Goal: Information Seeking & Learning: Understand process/instructions

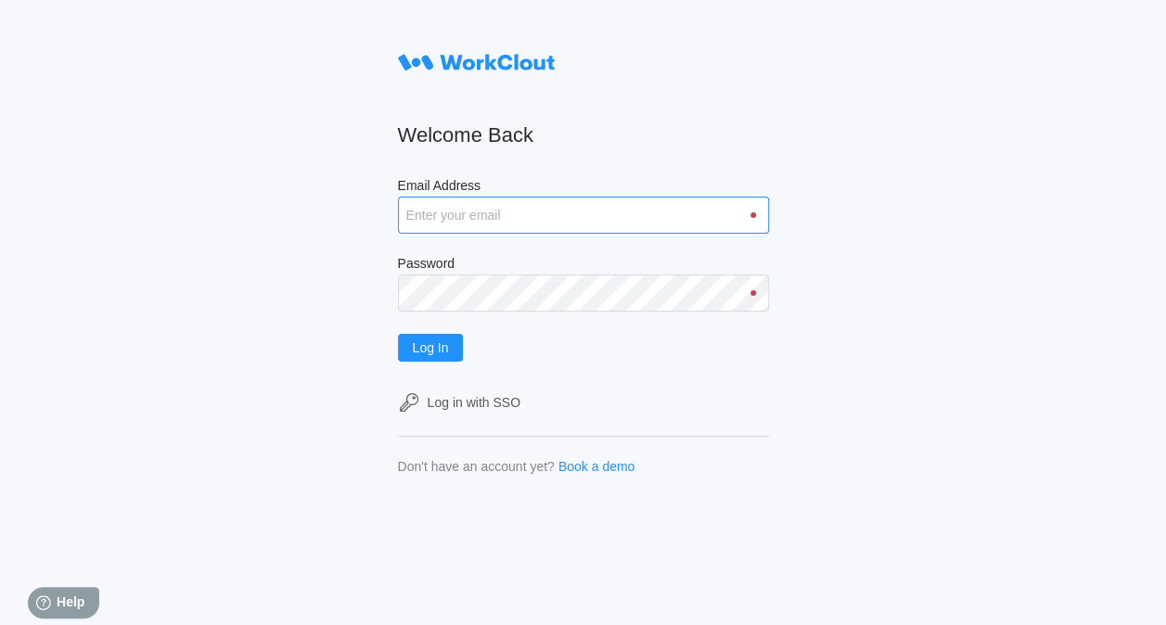
click at [533, 221] on input "Email Address" at bounding box center [583, 215] width 371 height 37
type input "justinsampel@gmail.com"
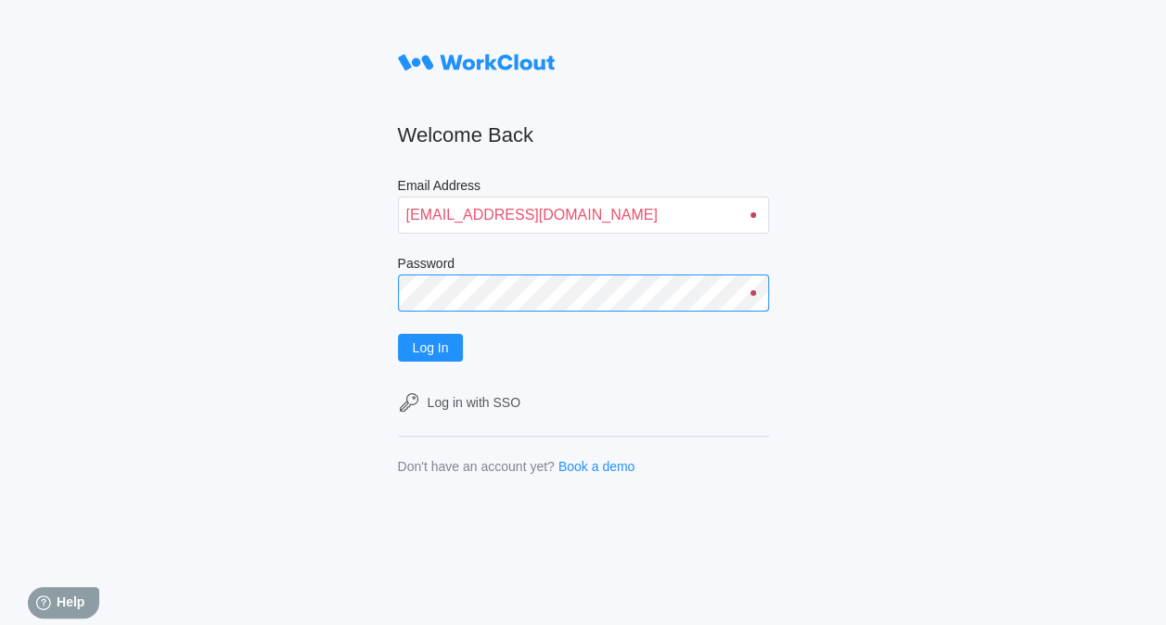
click at [398, 334] on button "Log In" at bounding box center [431, 348] width 66 height 28
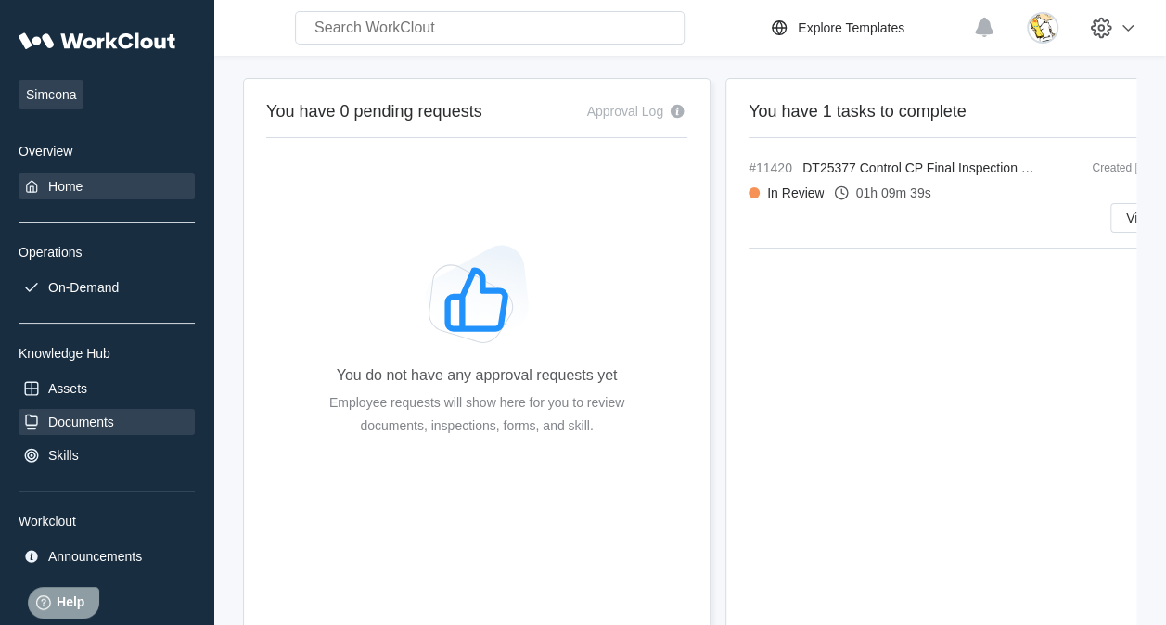
click at [94, 421] on div "Documents" at bounding box center [81, 422] width 66 height 15
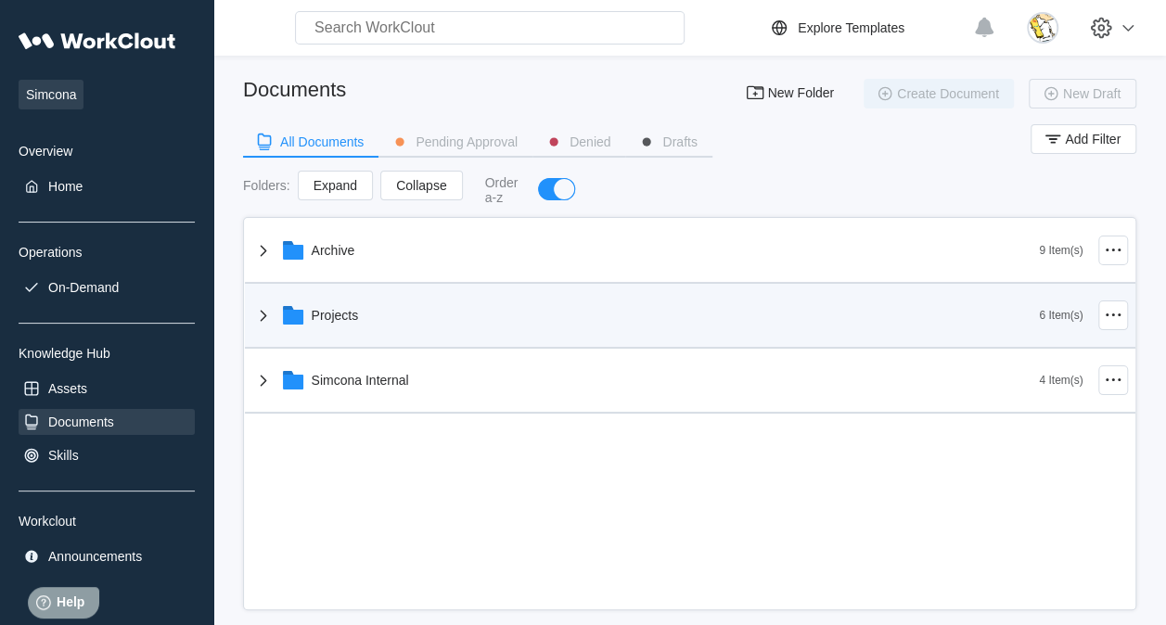
click at [395, 314] on div "Projects" at bounding box center [645, 315] width 787 height 48
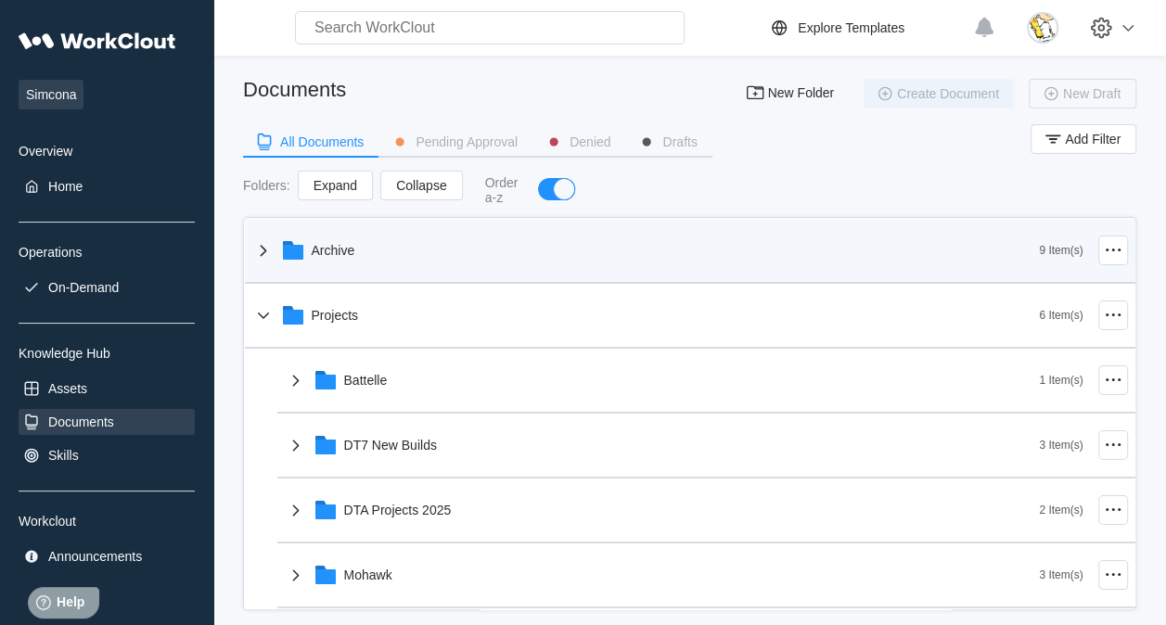
click at [428, 236] on div "Archive" at bounding box center [645, 250] width 787 height 48
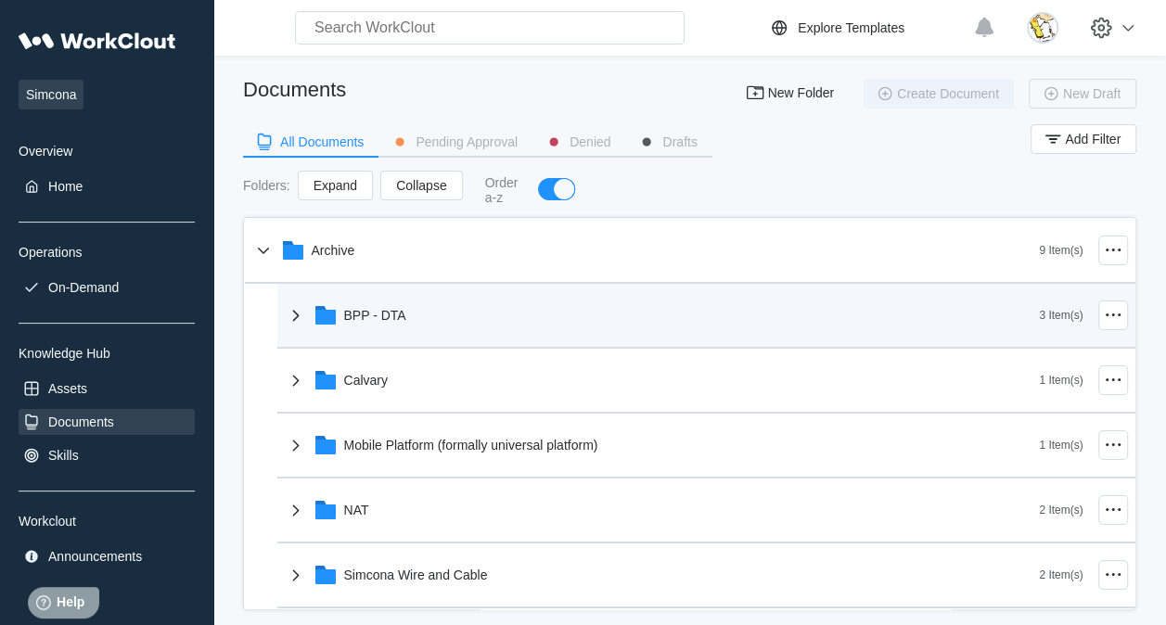
click at [482, 312] on div "BPP - DTA" at bounding box center [662, 315] width 755 height 48
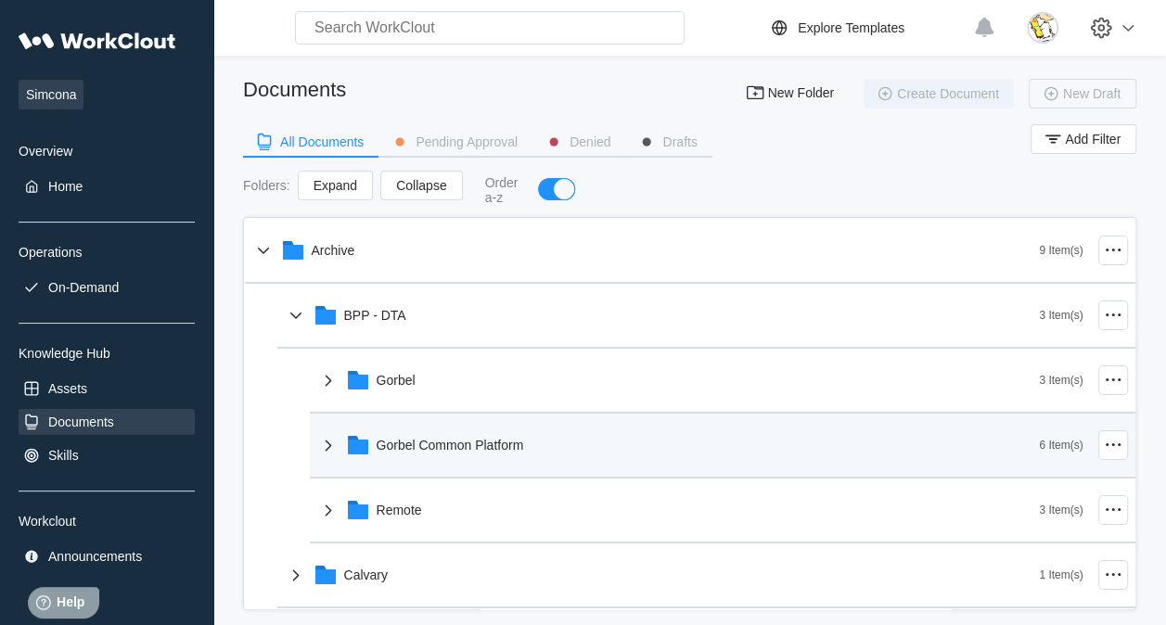
click at [505, 438] on div "Gorbel Common Platform" at bounding box center [450, 445] width 147 height 15
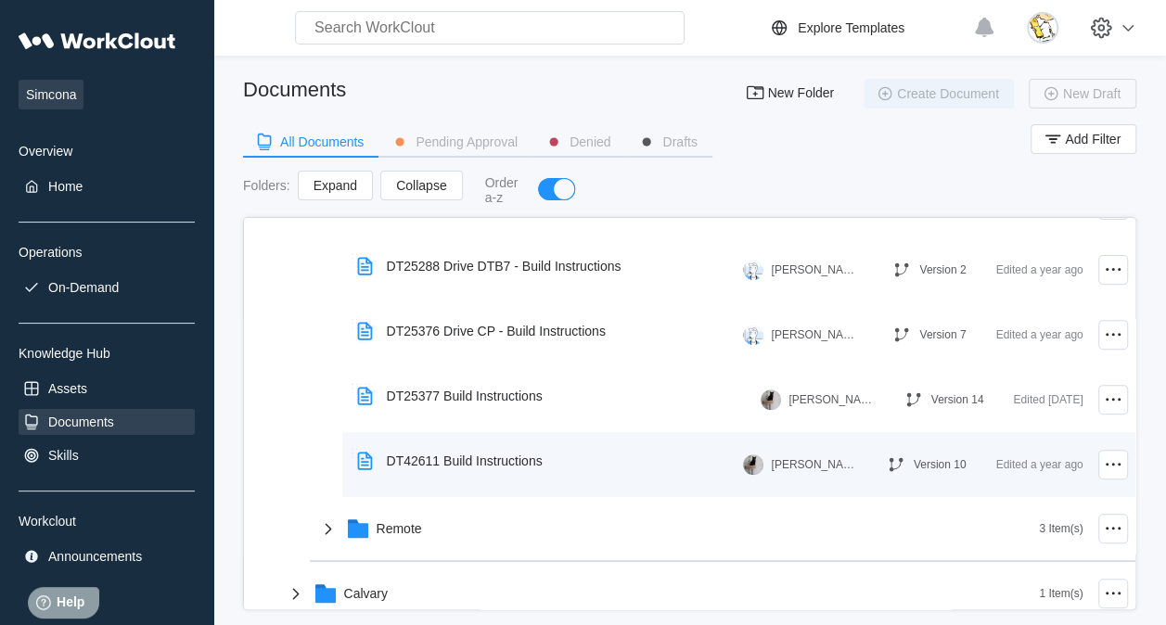
scroll to position [278, 0]
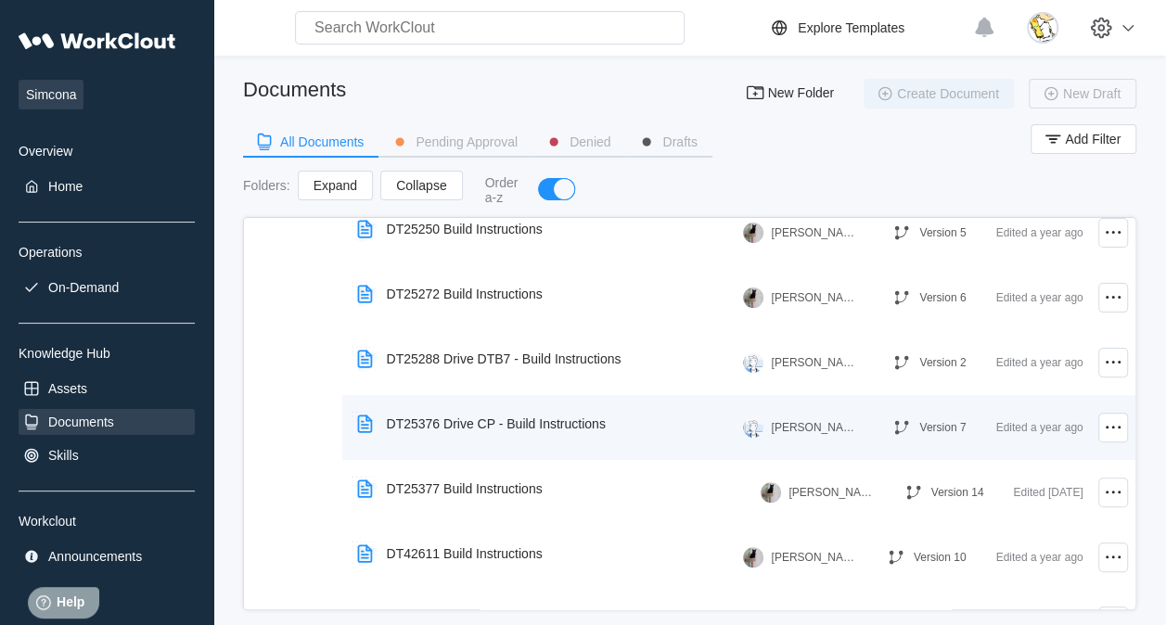
click at [555, 424] on div "DT25376 Drive CP - Build Instructions" at bounding box center [496, 423] width 219 height 15
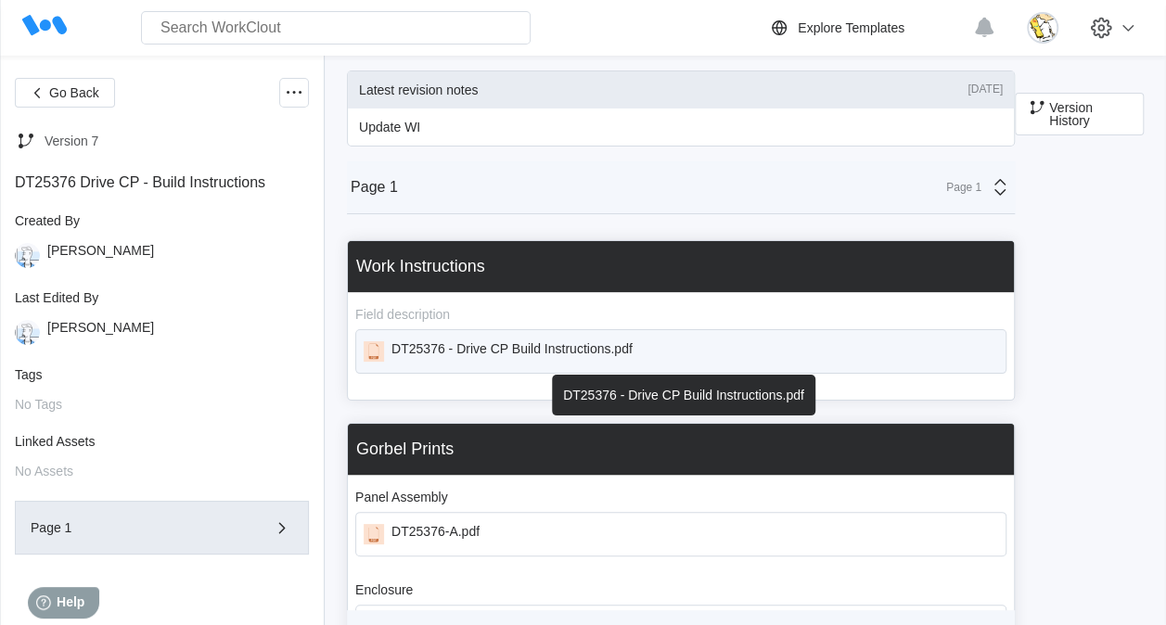
click at [551, 347] on div "DT25376 - Drive CP Build Instructions.pdf" at bounding box center [511, 351] width 241 height 20
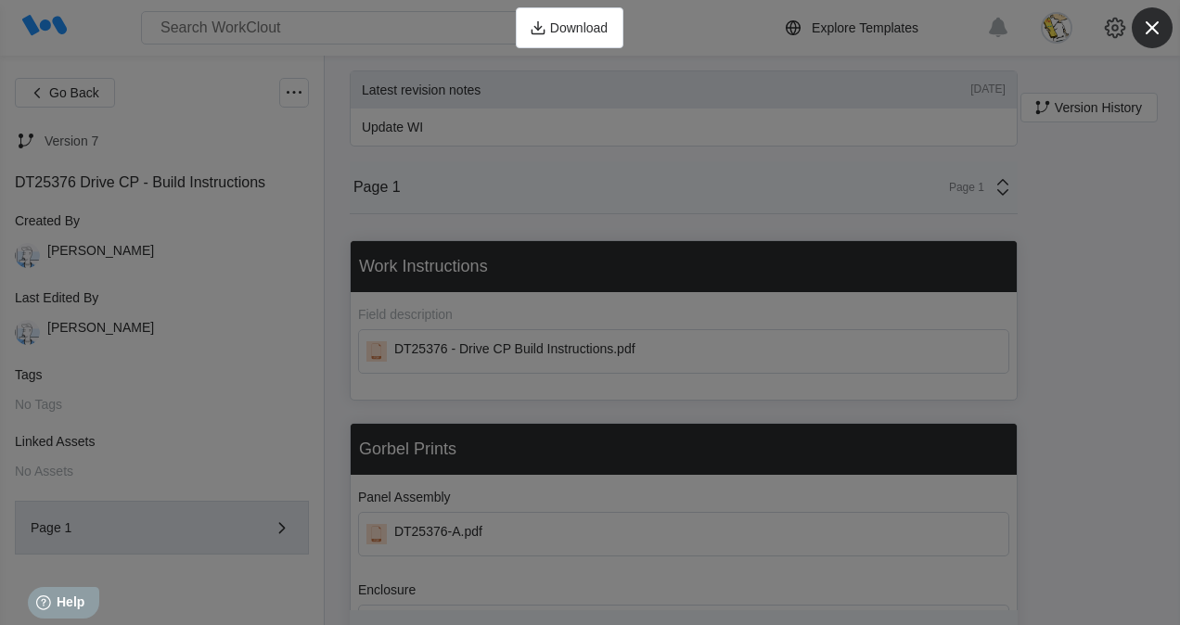
click at [1155, 26] on icon "button" at bounding box center [1152, 28] width 26 height 26
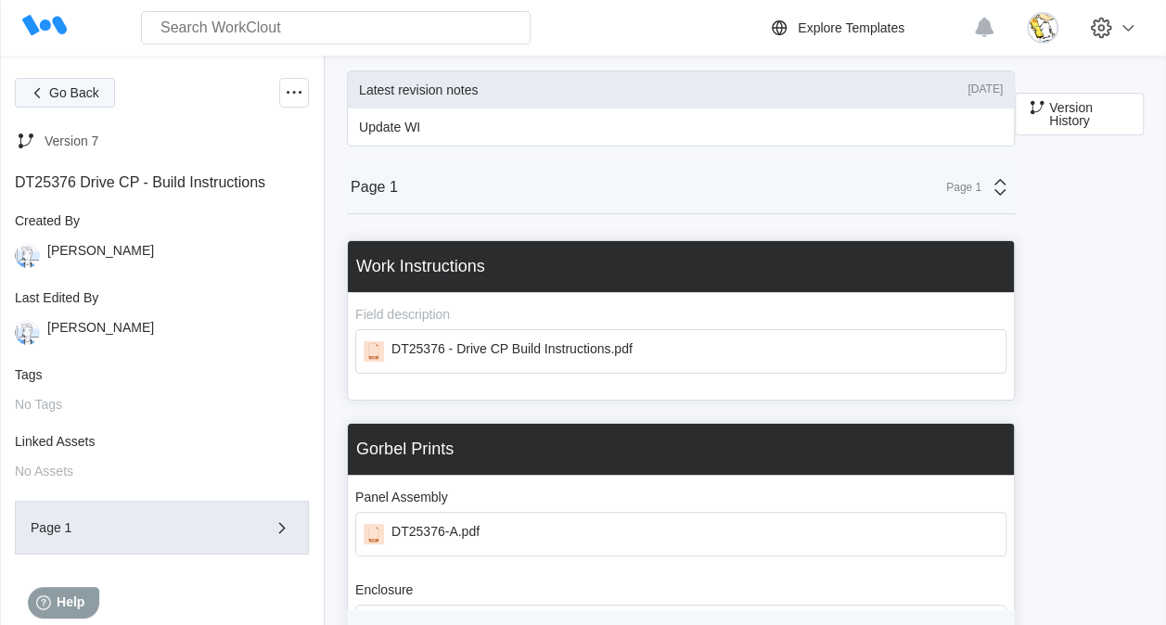
click at [82, 94] on span "Go Back" at bounding box center [74, 92] width 50 height 13
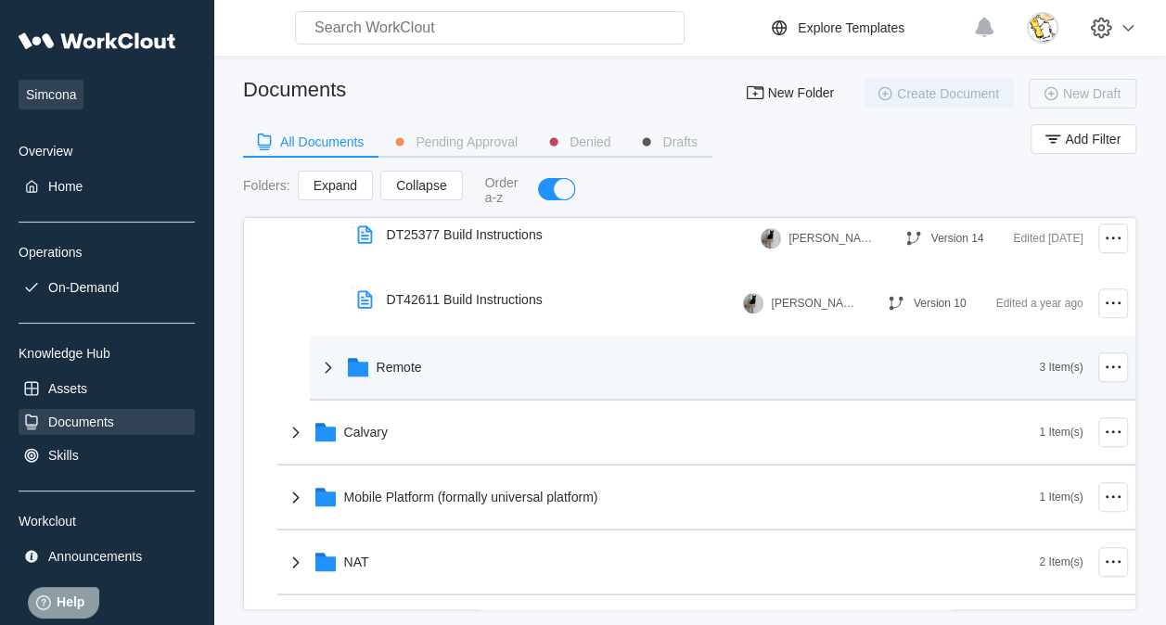
scroll to position [556, 0]
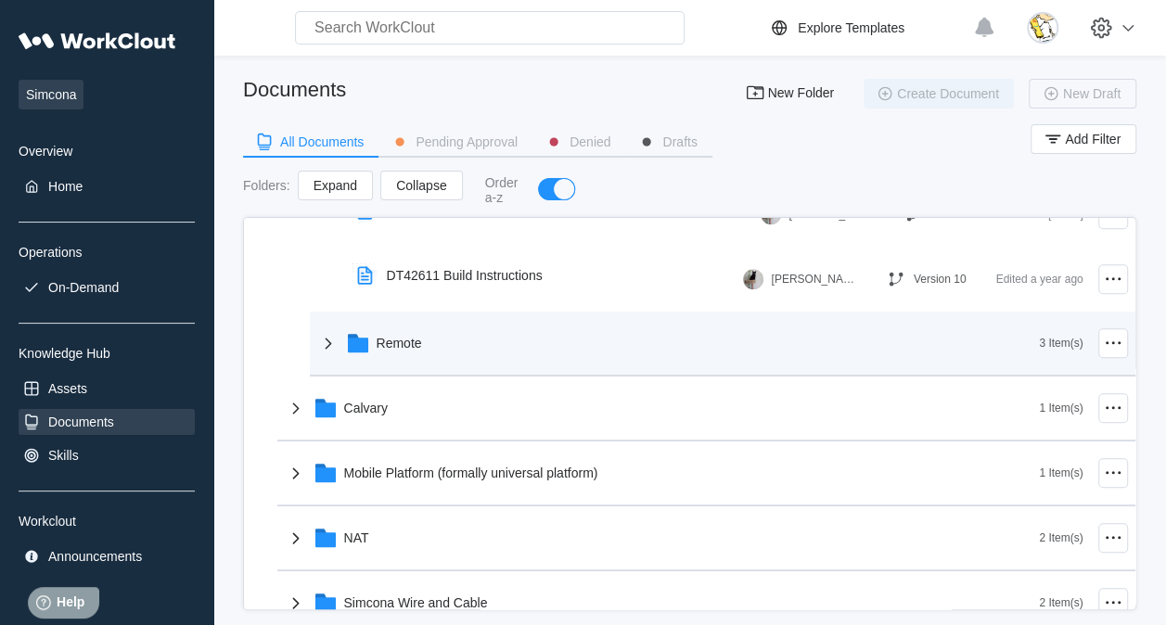
click at [455, 342] on div "Remote" at bounding box center [678, 343] width 722 height 48
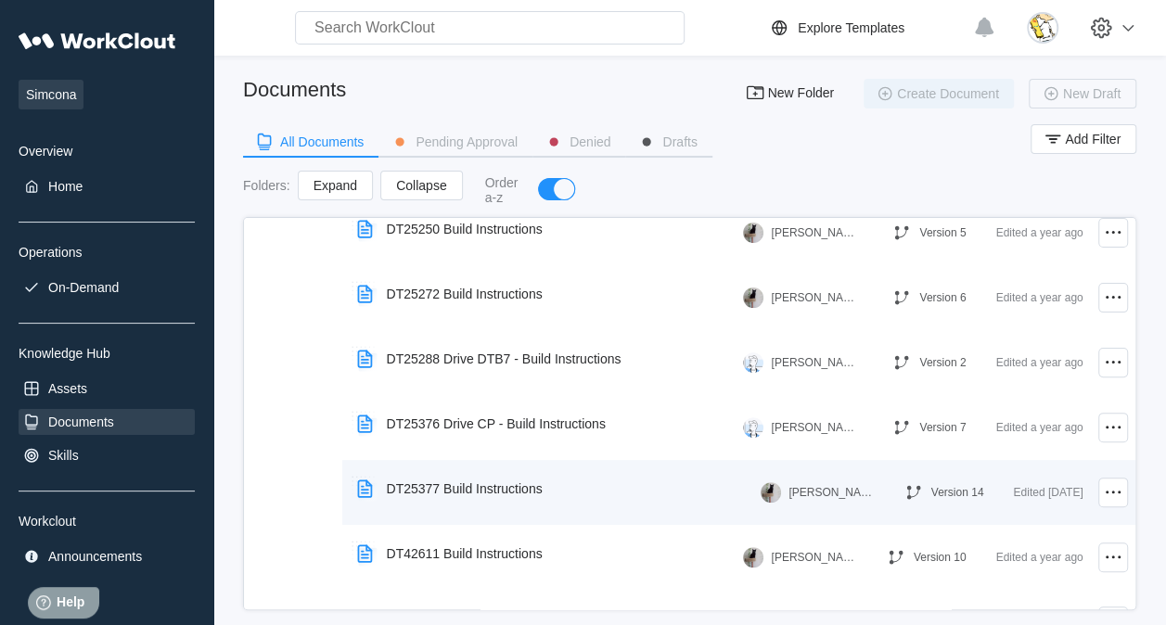
scroll to position [185, 0]
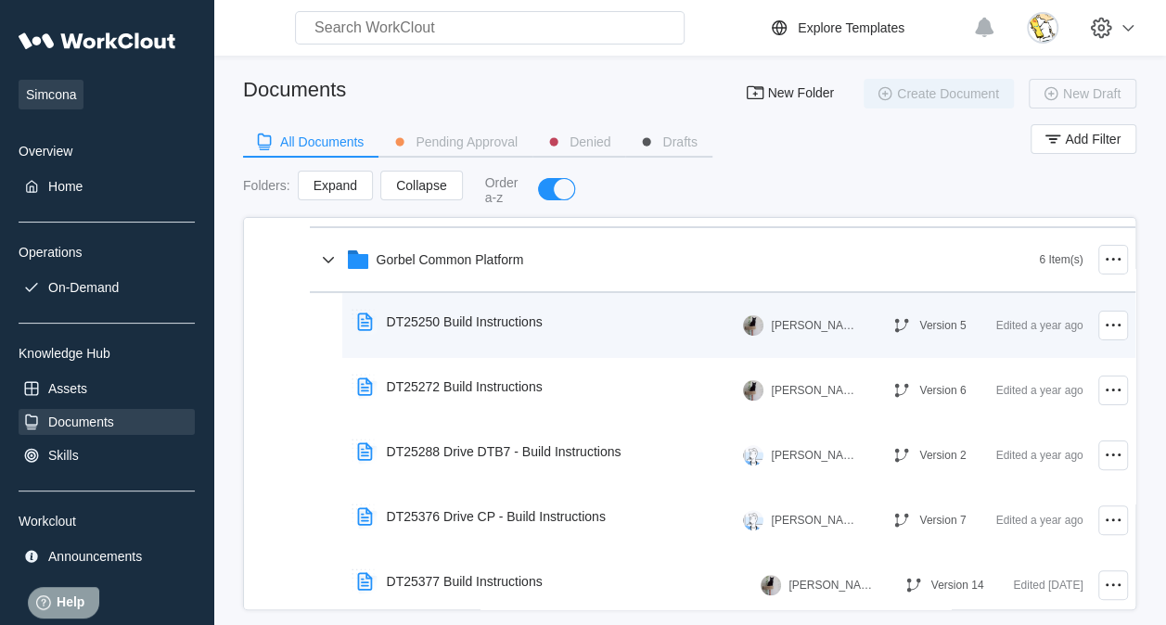
click at [471, 317] on div "DT25250 Build Instructions" at bounding box center [465, 321] width 156 height 15
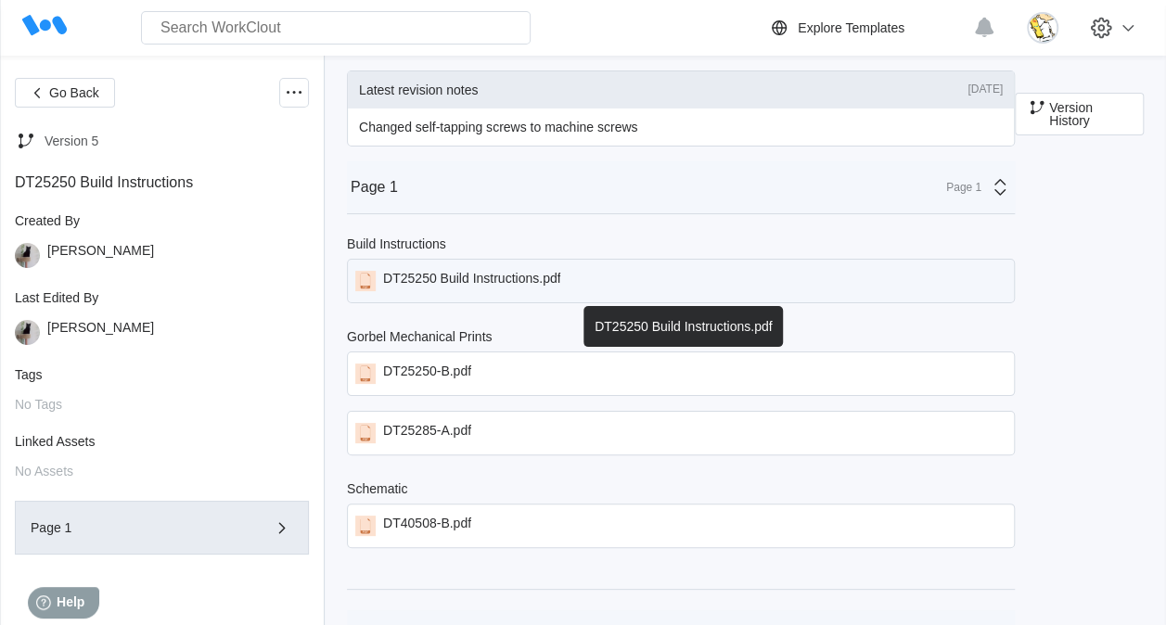
click at [508, 278] on div "DT25250 Build Instructions.pdf" at bounding box center [471, 281] width 177 height 20
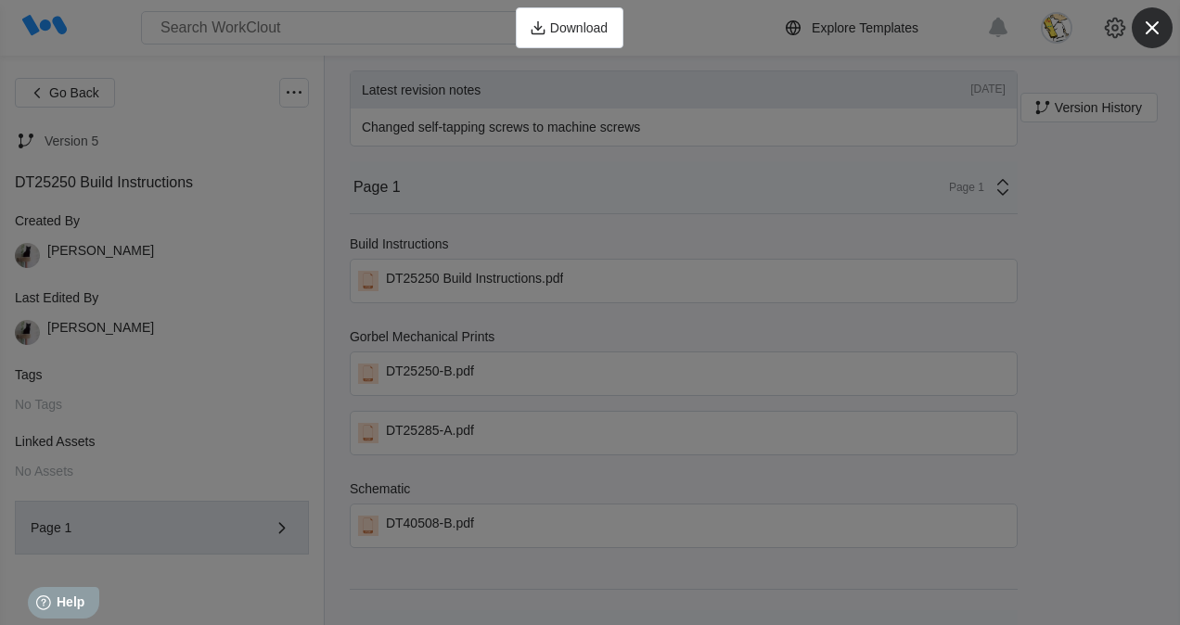
click at [1151, 20] on icon "button" at bounding box center [1152, 28] width 26 height 26
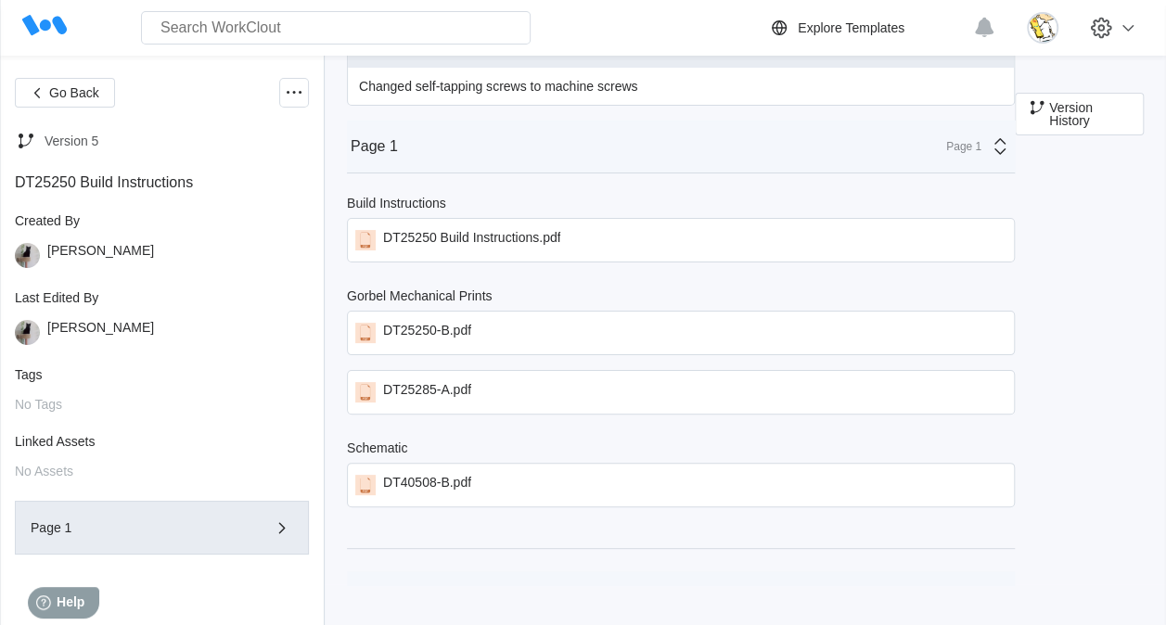
scroll to position [59, 0]
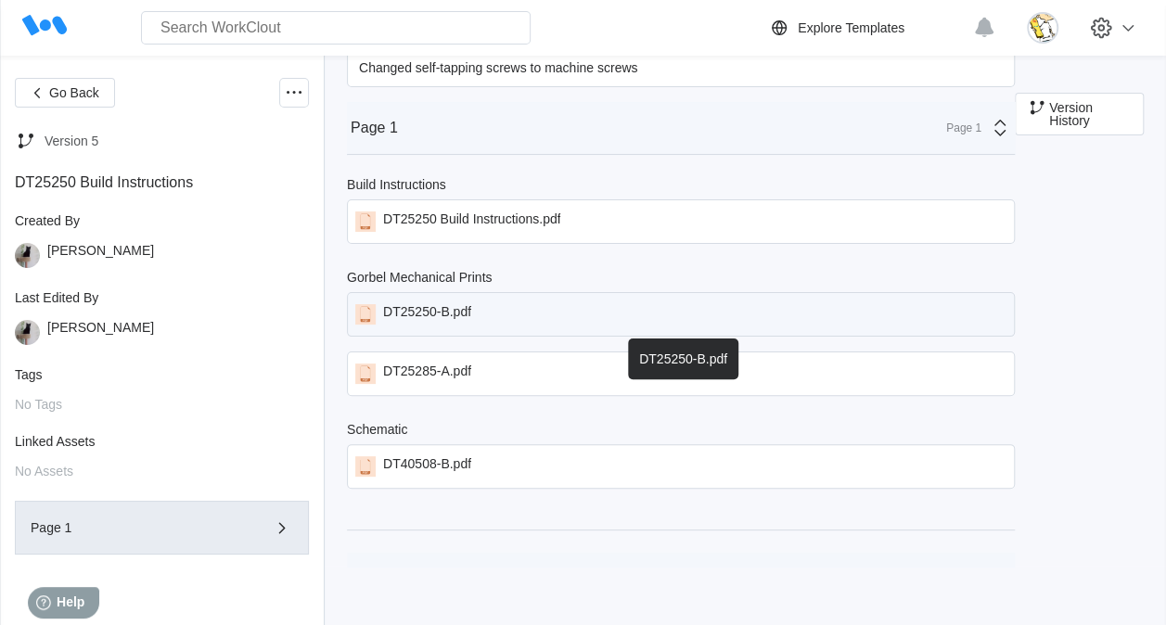
click at [428, 300] on div "DT25250-B.pdf" at bounding box center [681, 314] width 668 height 45
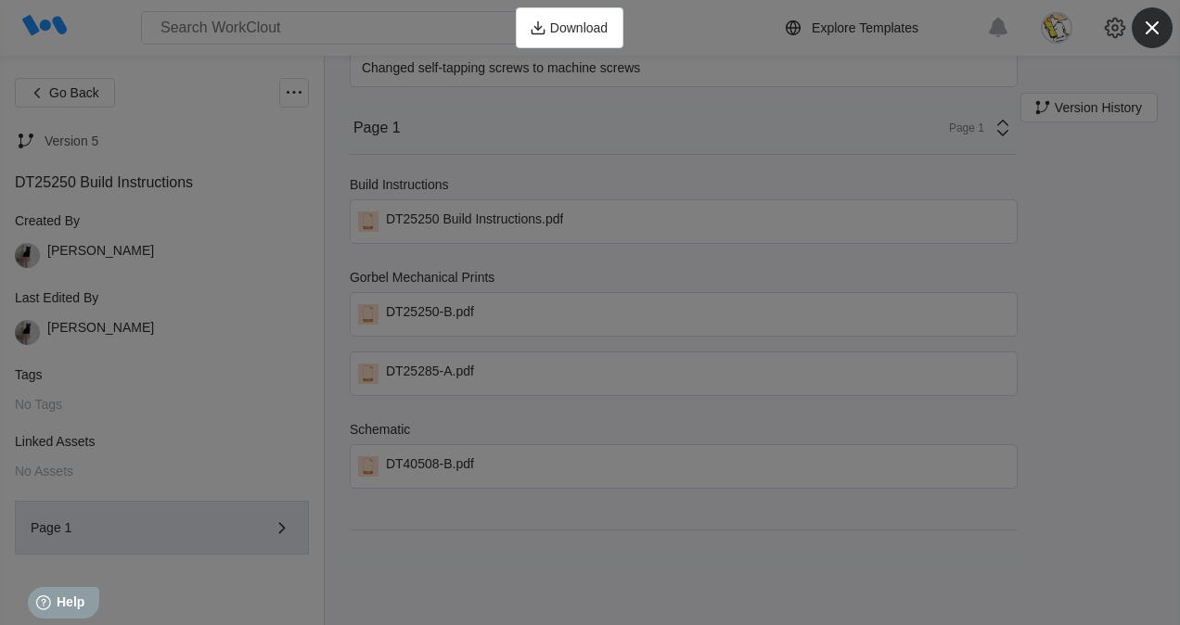
click at [1154, 20] on icon "button" at bounding box center [1152, 28] width 26 height 26
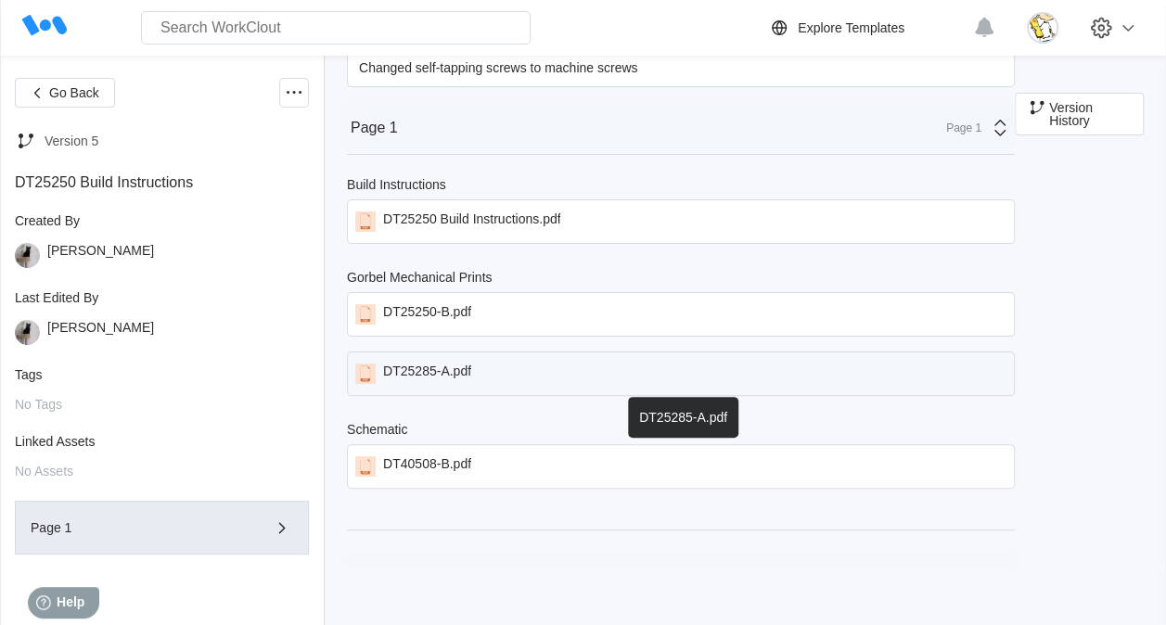
click at [489, 360] on div "DT25285-A.pdf" at bounding box center [681, 373] width 668 height 45
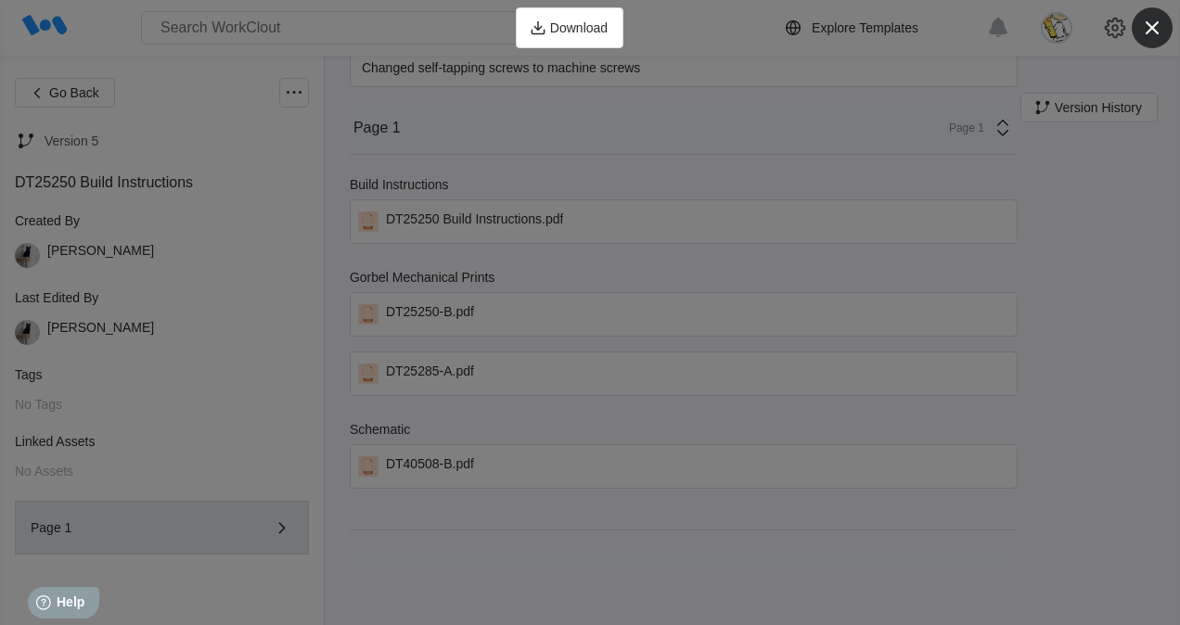
click at [1152, 21] on icon "button" at bounding box center [1152, 28] width 26 height 26
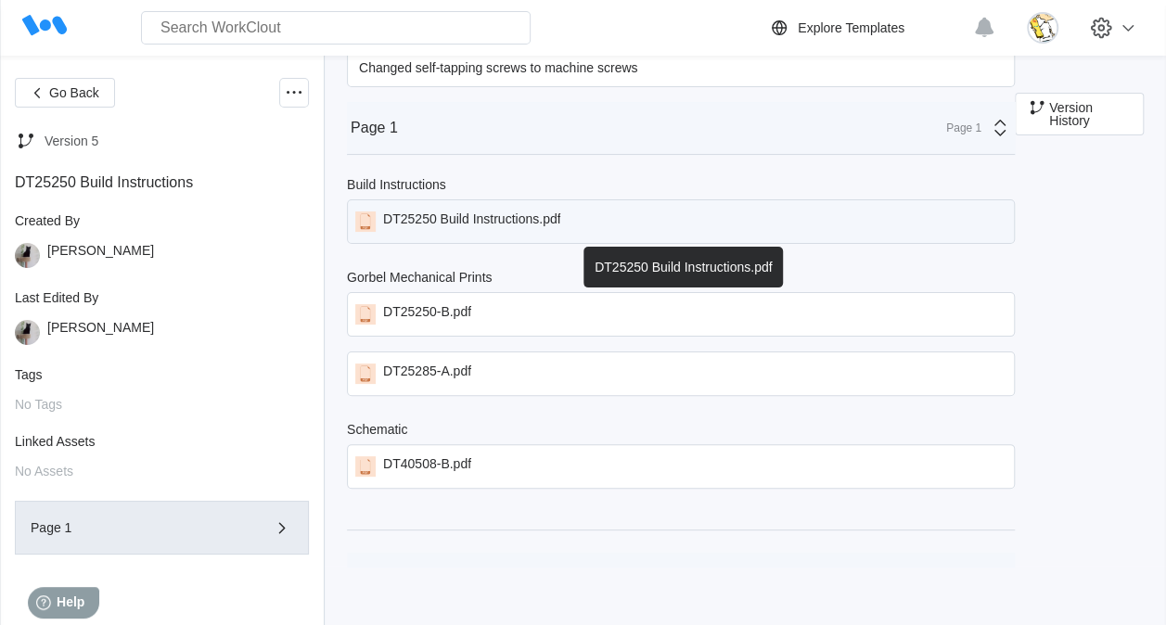
click at [497, 217] on div "DT25250 Build Instructions.pdf" at bounding box center [471, 221] width 177 height 20
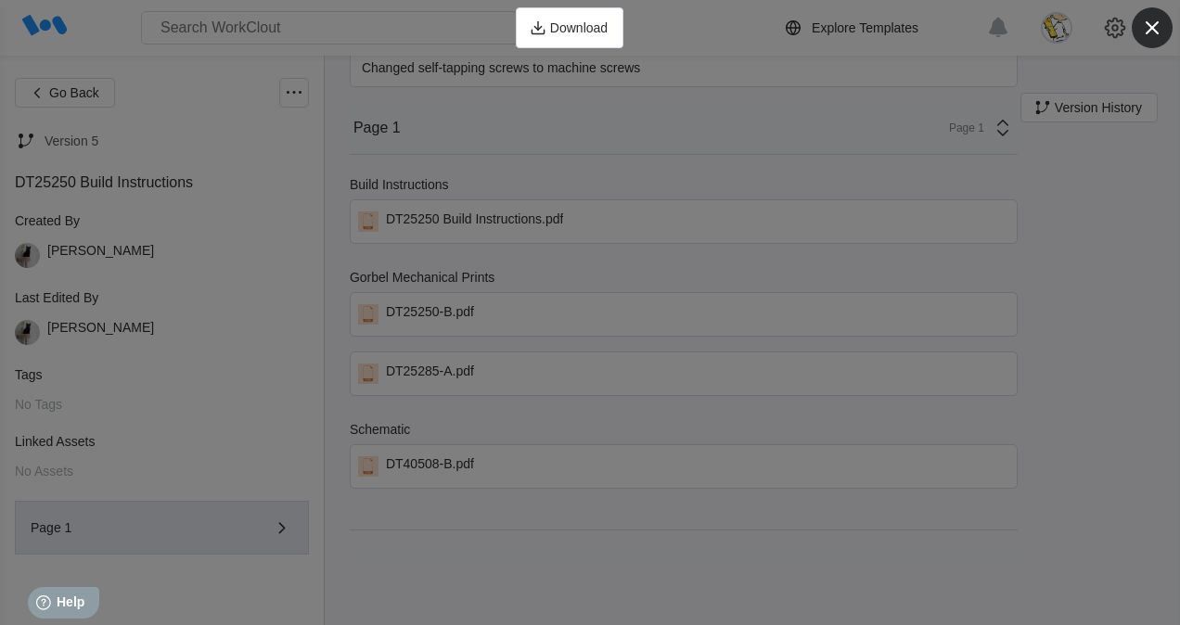
click at [1154, 29] on icon "button" at bounding box center [1151, 27] width 13 height 13
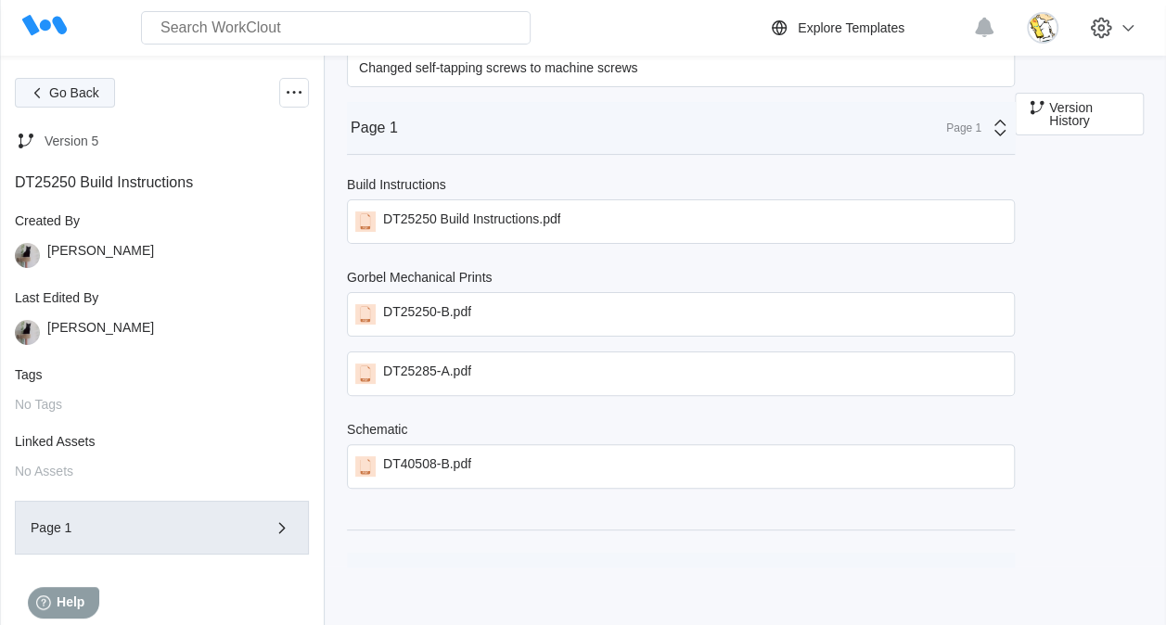
click at [70, 100] on button "Go Back" at bounding box center [65, 93] width 100 height 30
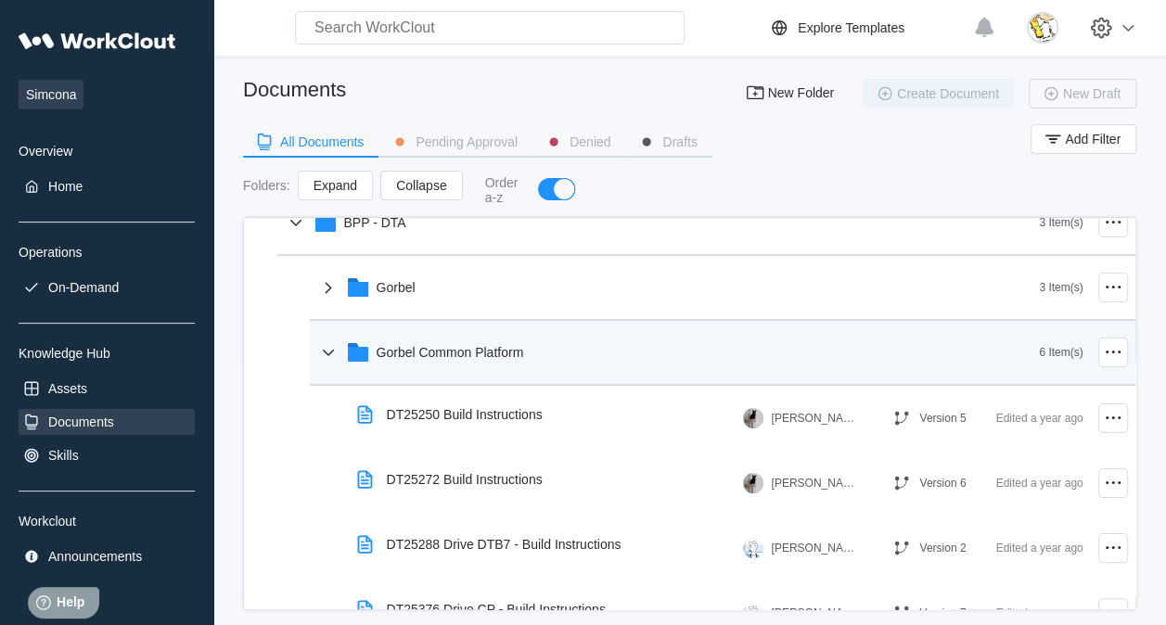
scroll to position [185, 0]
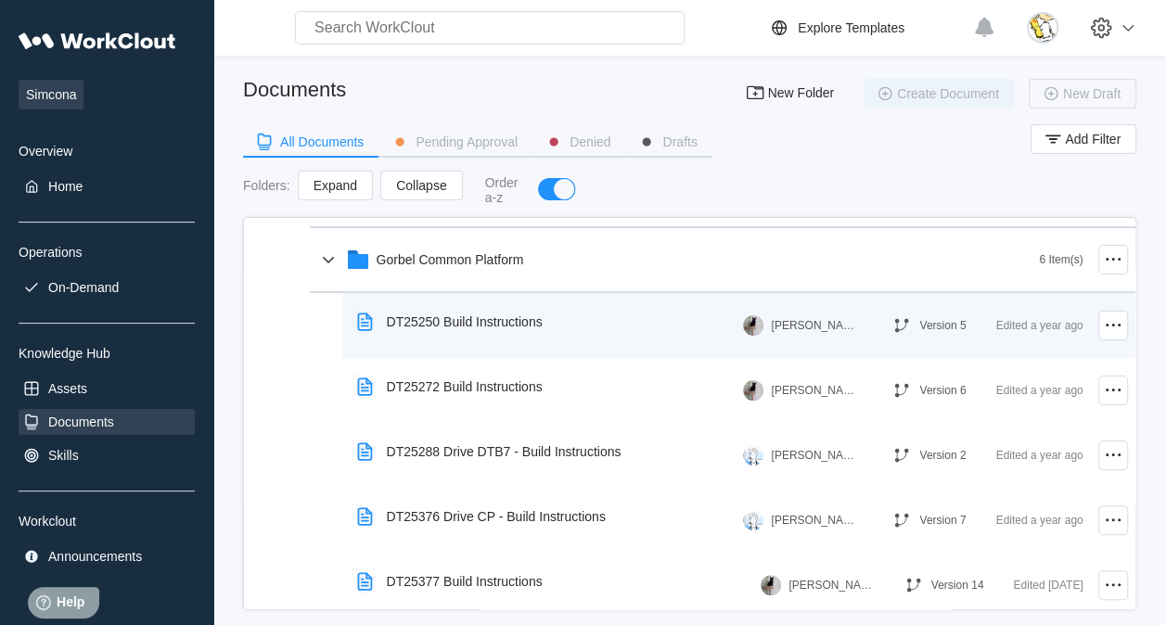
click at [527, 319] on div "DT25250 Build Instructions" at bounding box center [465, 321] width 156 height 15
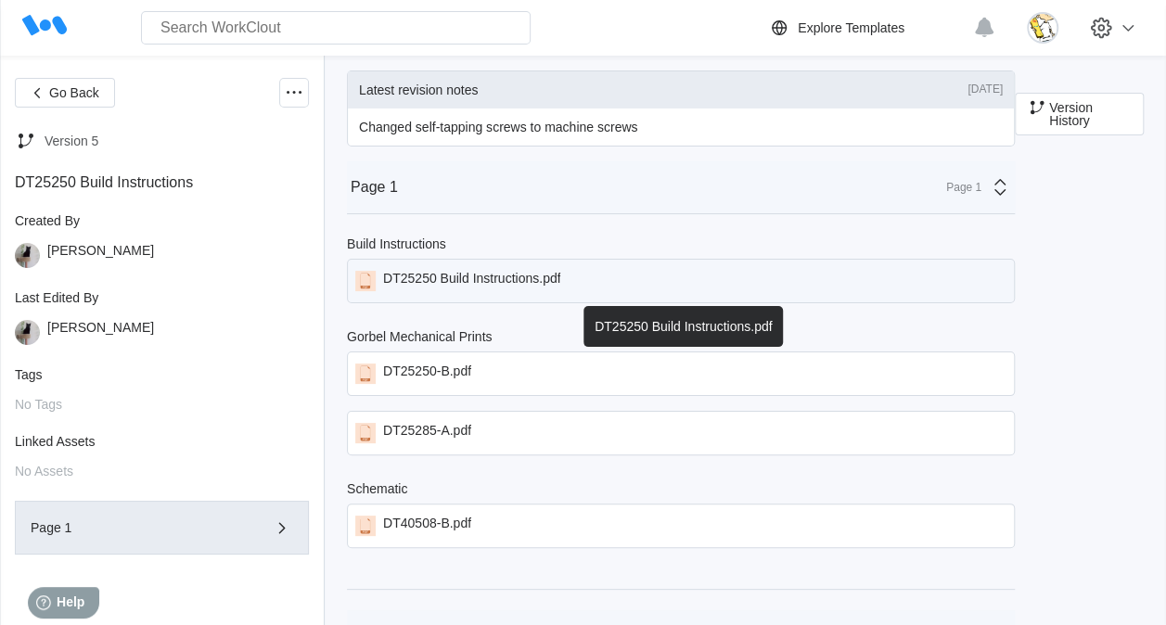
click at [530, 280] on div "DT25250 Build Instructions.pdf" at bounding box center [471, 281] width 177 height 20
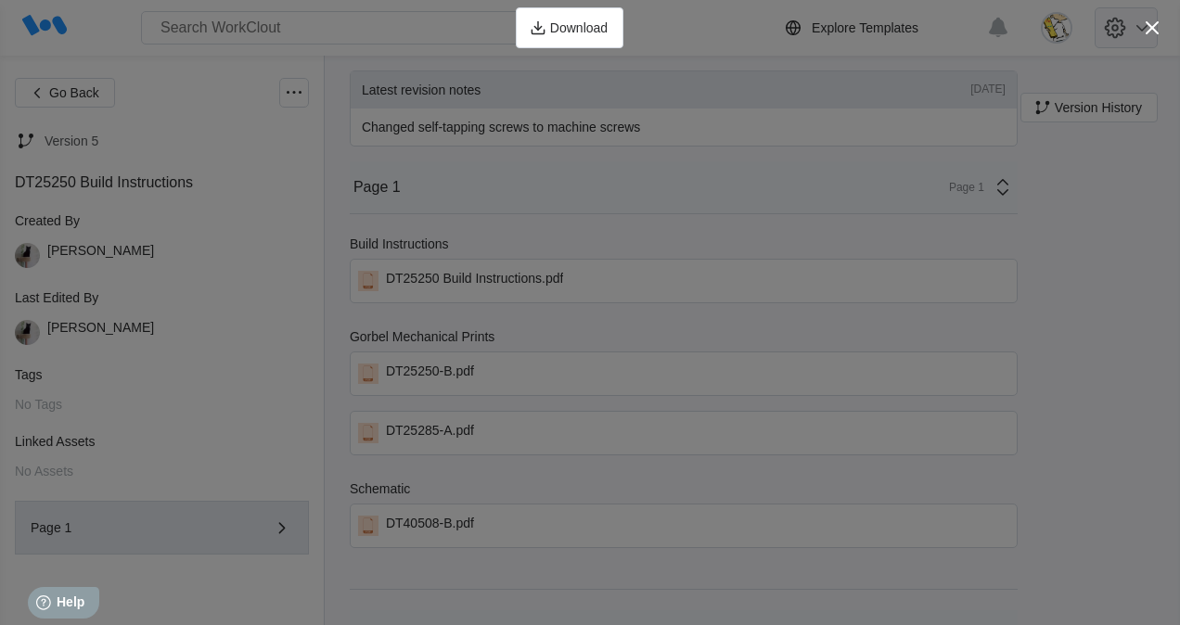
drag, startPoint x: 1161, startPoint y: 19, endPoint x: 1115, endPoint y: 43, distance: 52.3
click at [1161, 19] on icon "button" at bounding box center [1152, 28] width 26 height 26
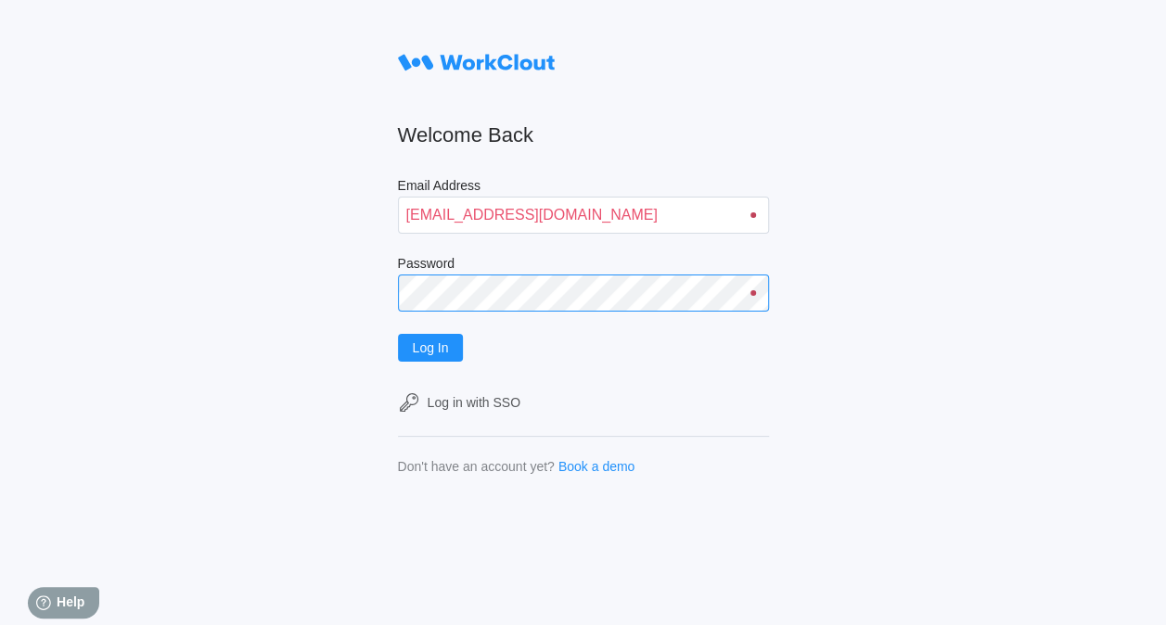
click at [398, 334] on button "Log In" at bounding box center [431, 348] width 66 height 28
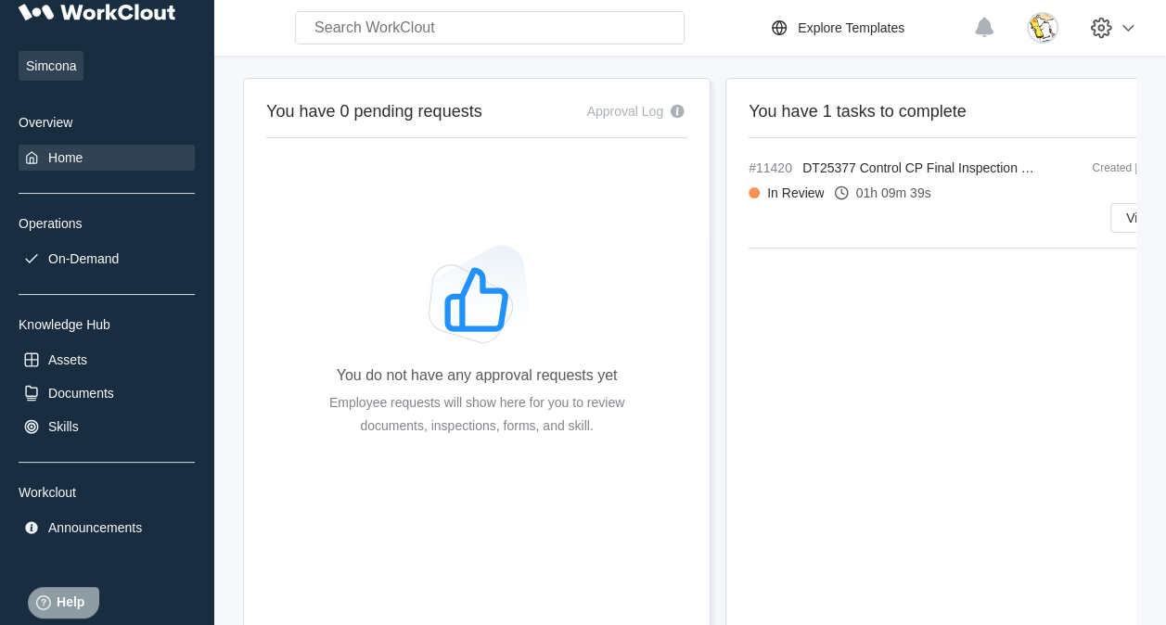
scroll to position [43, 0]
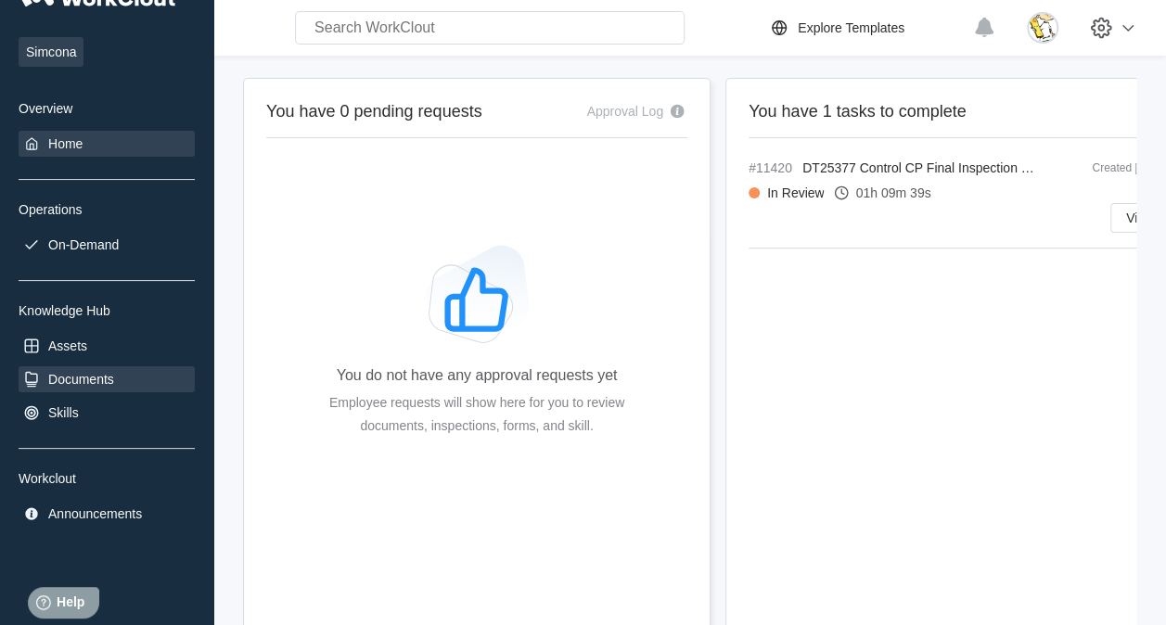
click at [109, 384] on div "Documents" at bounding box center [81, 379] width 66 height 15
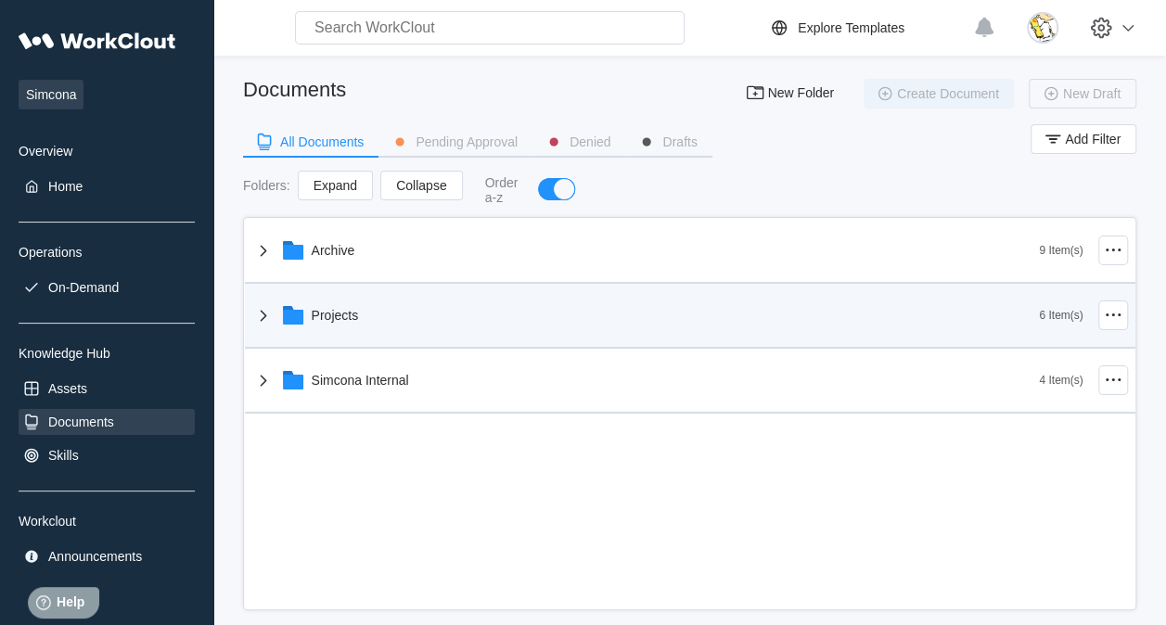
click at [351, 311] on div "Projects" at bounding box center [335, 315] width 47 height 15
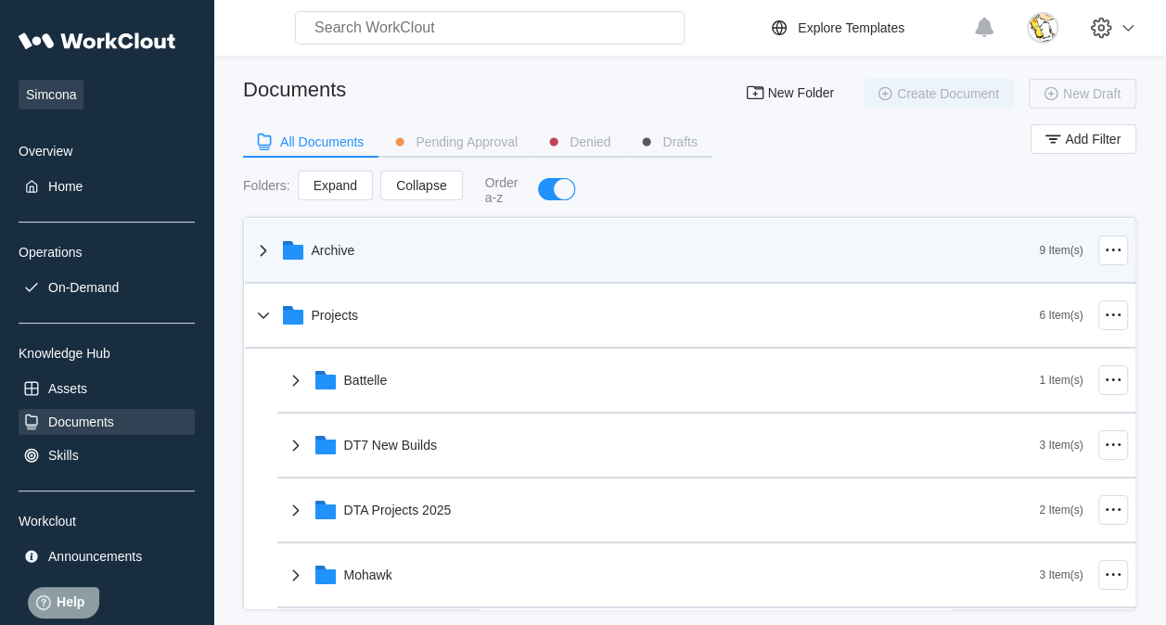
click at [429, 251] on div "Archive" at bounding box center [645, 250] width 787 height 48
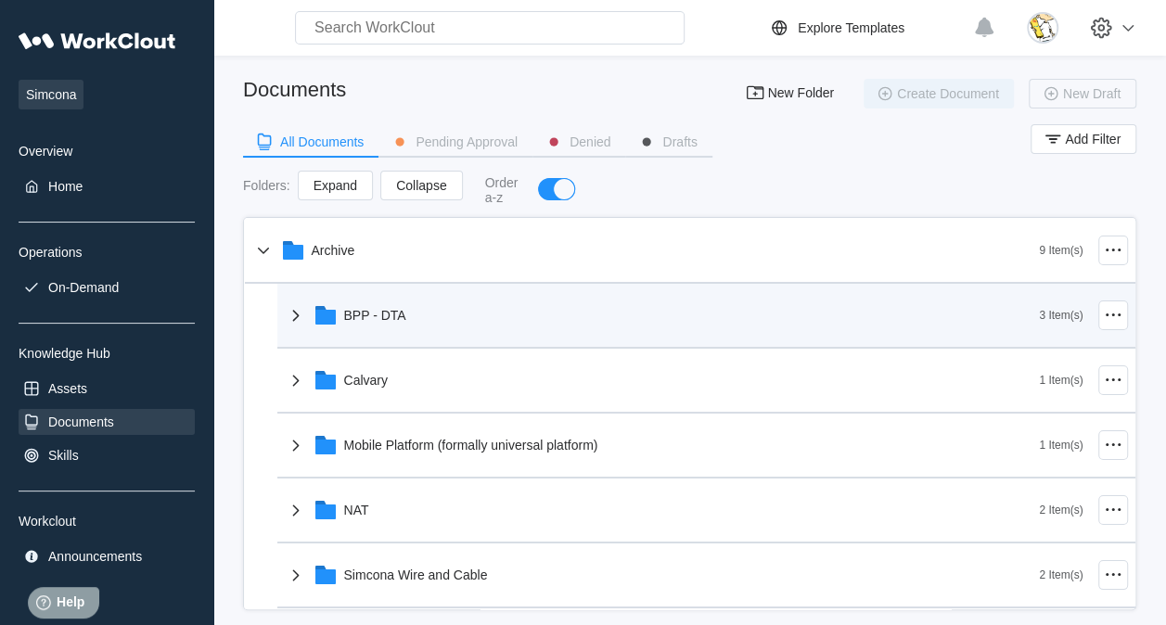
click at [436, 330] on div "BPP - DTA" at bounding box center [662, 315] width 755 height 48
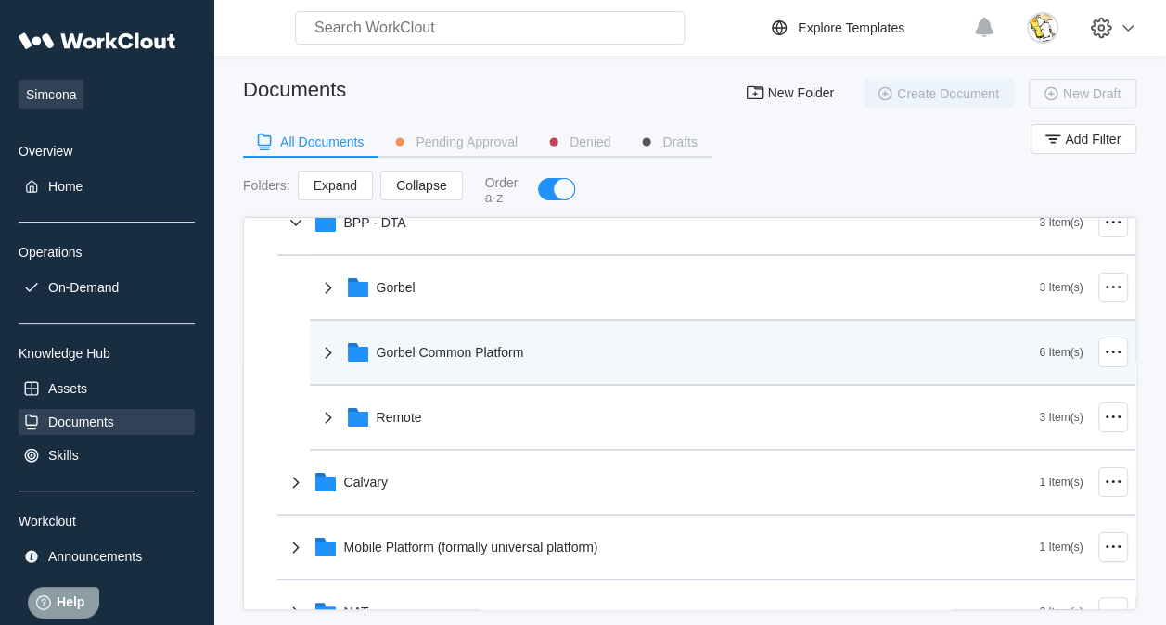
click at [498, 366] on div "Gorbel Common Platform" at bounding box center [678, 352] width 722 height 48
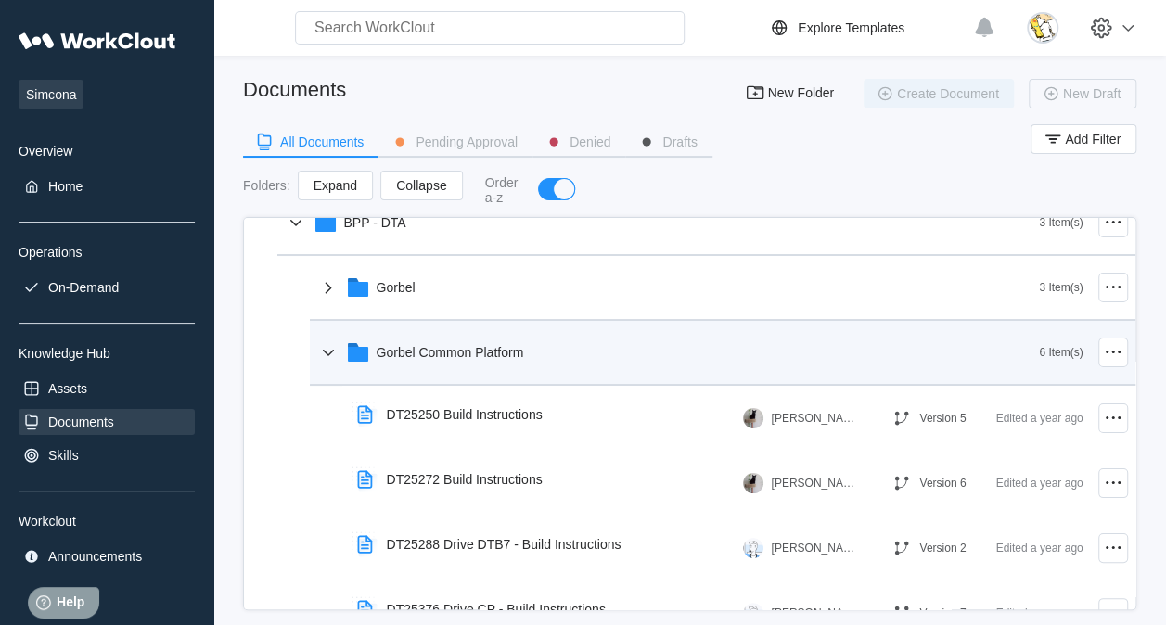
scroll to position [185, 0]
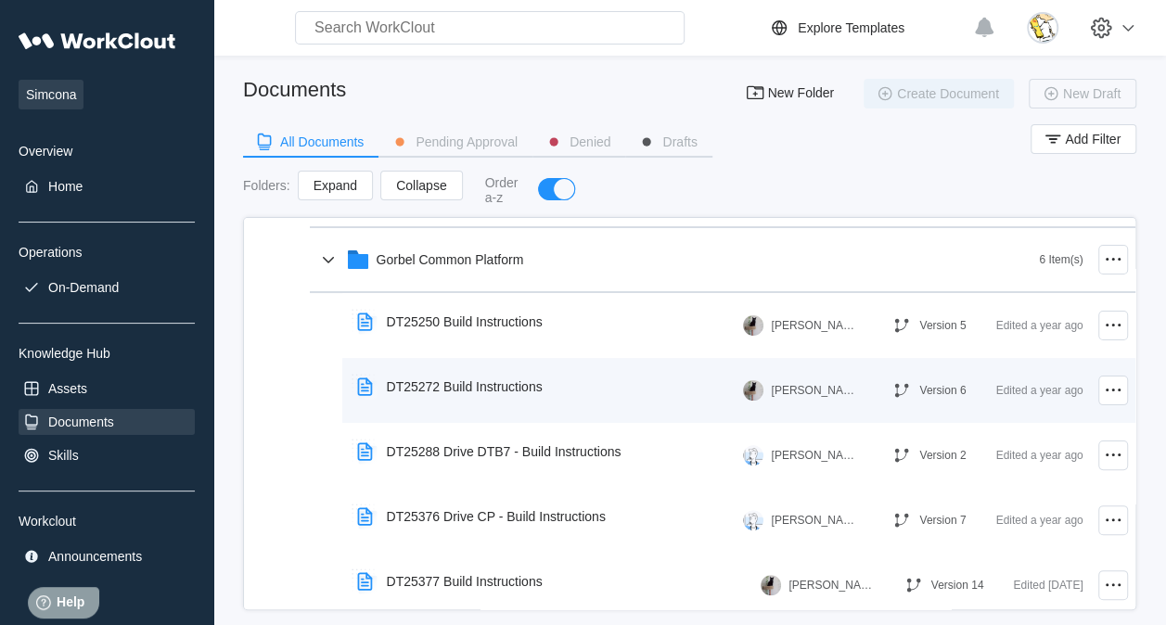
click at [505, 383] on div "DT25272 Build Instructions" at bounding box center [465, 386] width 156 height 15
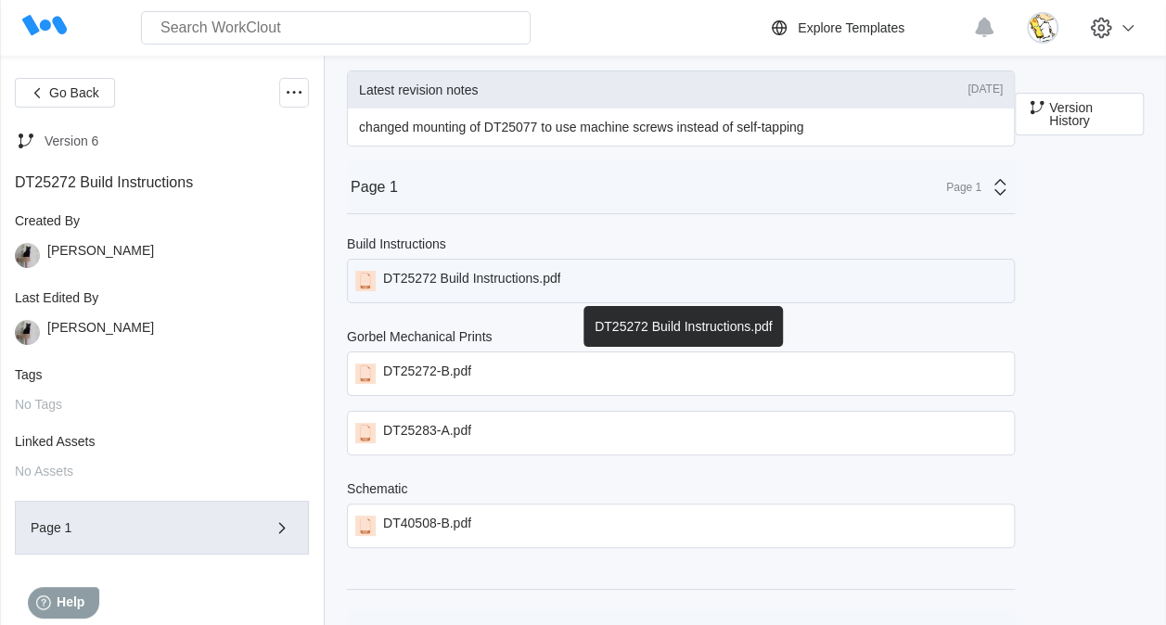
click at [538, 278] on div "DT25272 Build Instructions.pdf" at bounding box center [471, 281] width 177 height 20
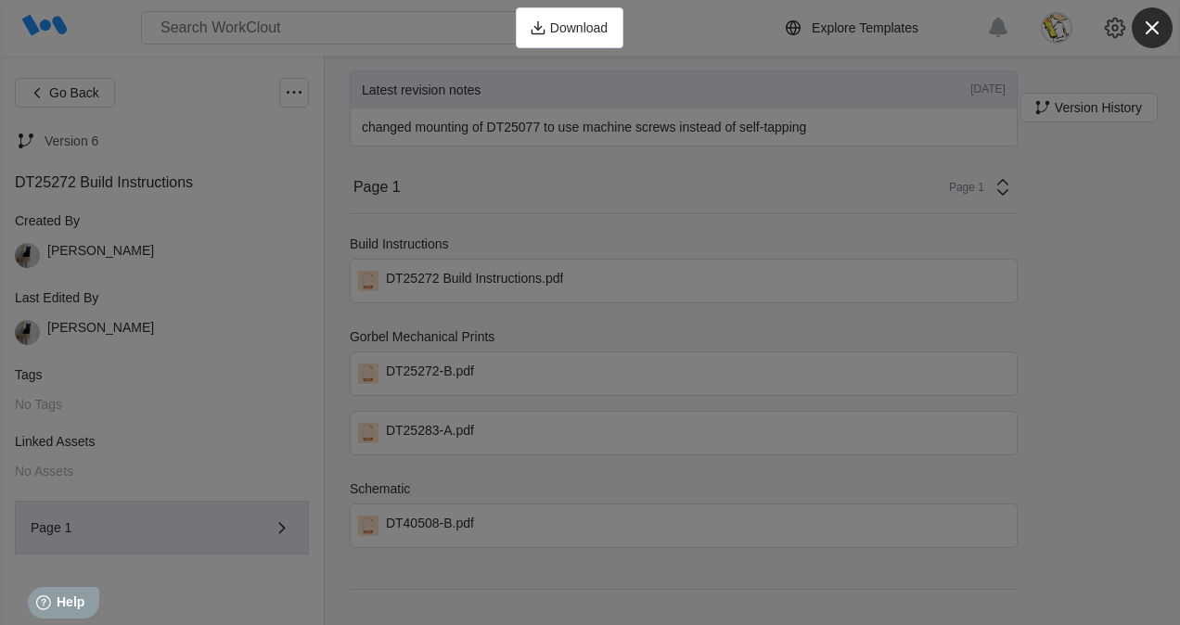
click at [1151, 29] on icon "button" at bounding box center [1151, 27] width 13 height 13
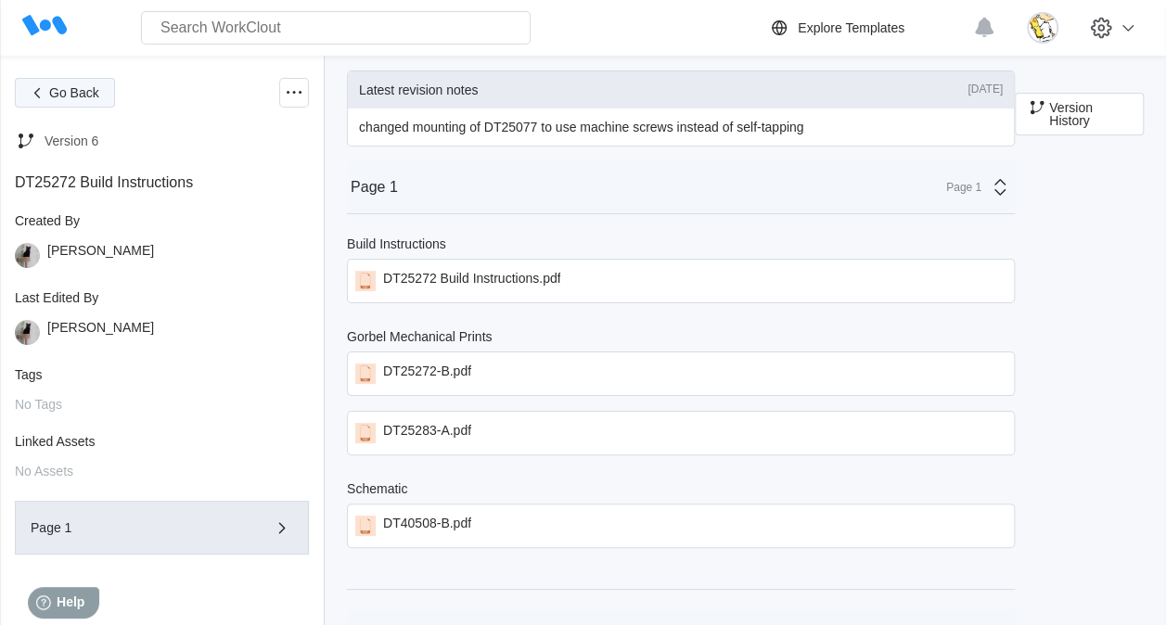
click at [63, 84] on button "Go Back" at bounding box center [65, 93] width 100 height 30
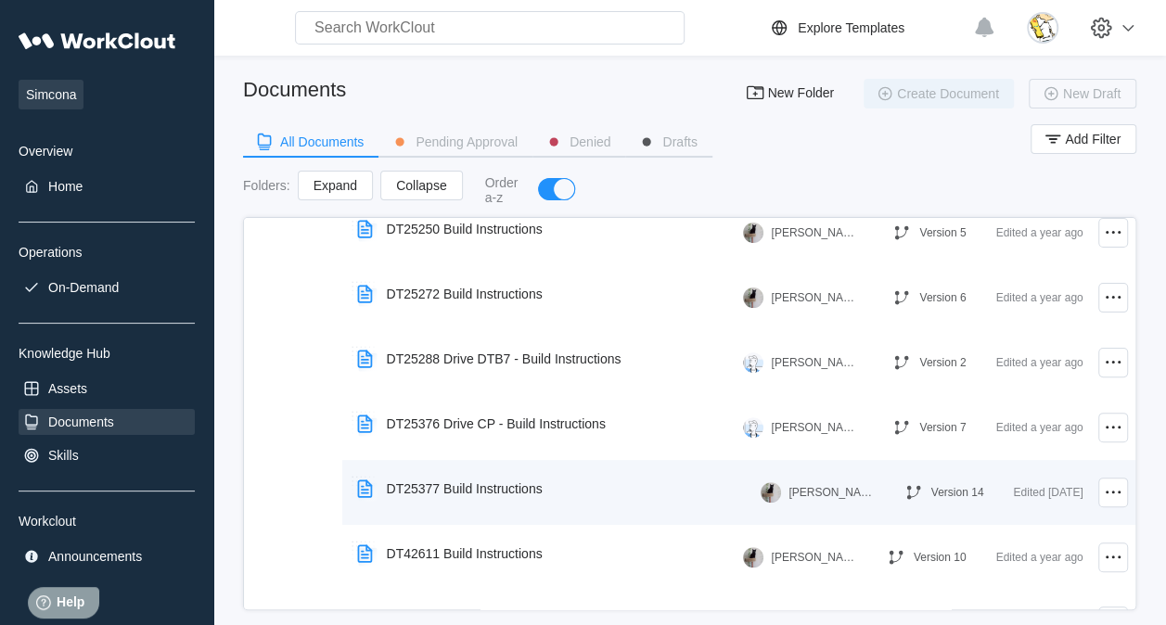
scroll to position [371, 0]
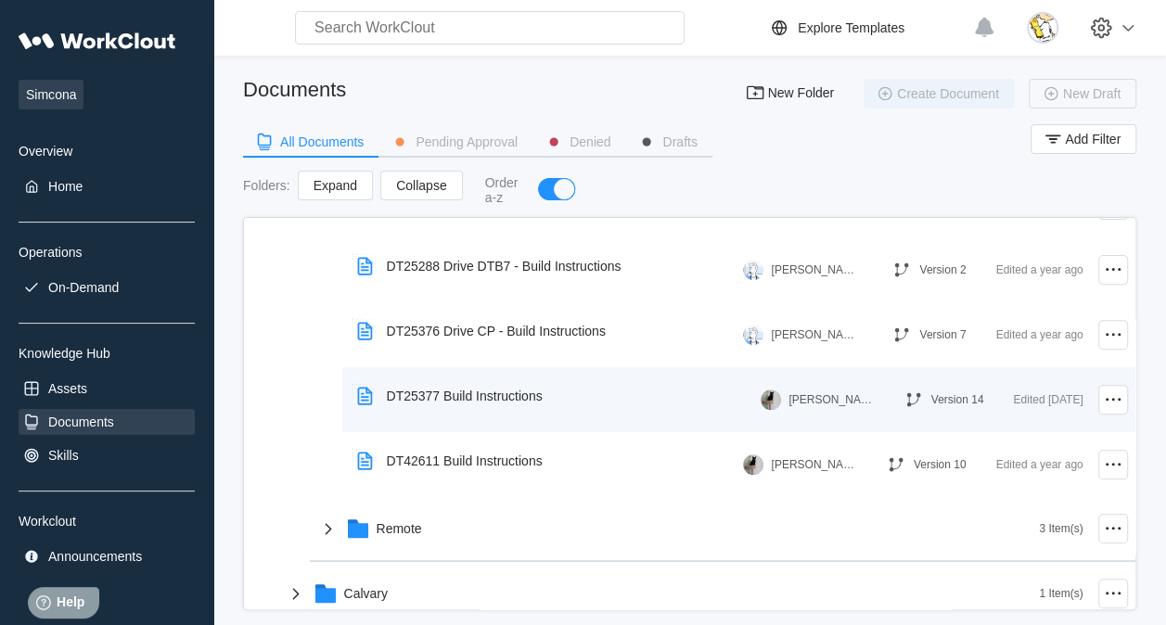
click at [484, 391] on div "DT25377 Build Instructions" at bounding box center [465, 396] width 156 height 15
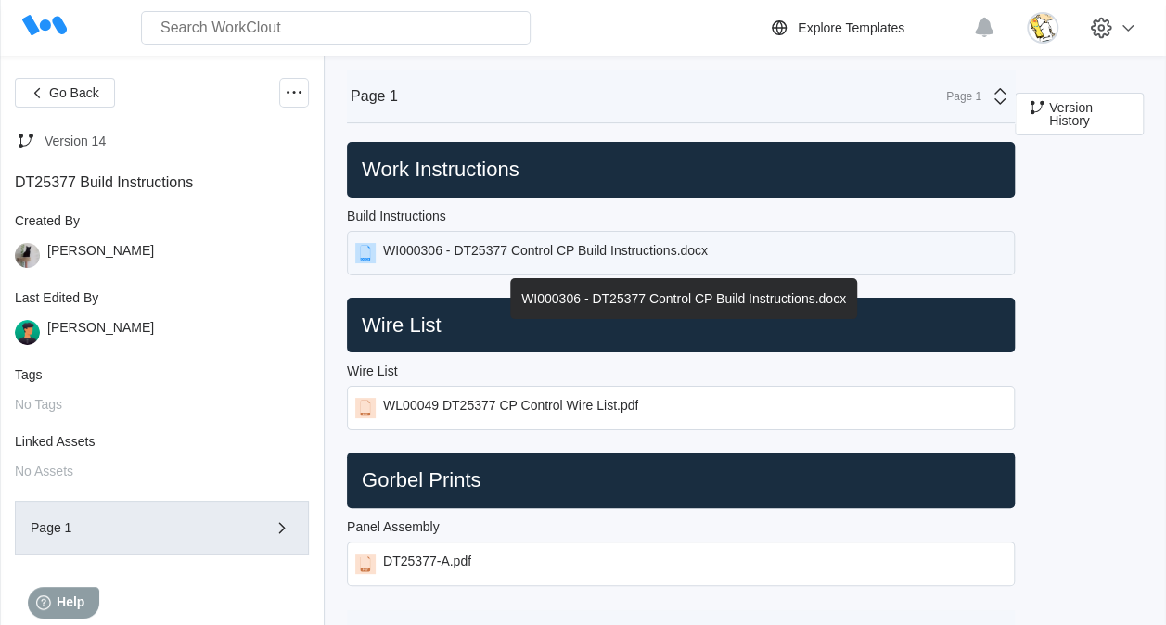
click at [589, 257] on div "WI000306 - DT25377 Control CP Build Instructions.docx" at bounding box center [545, 253] width 325 height 20
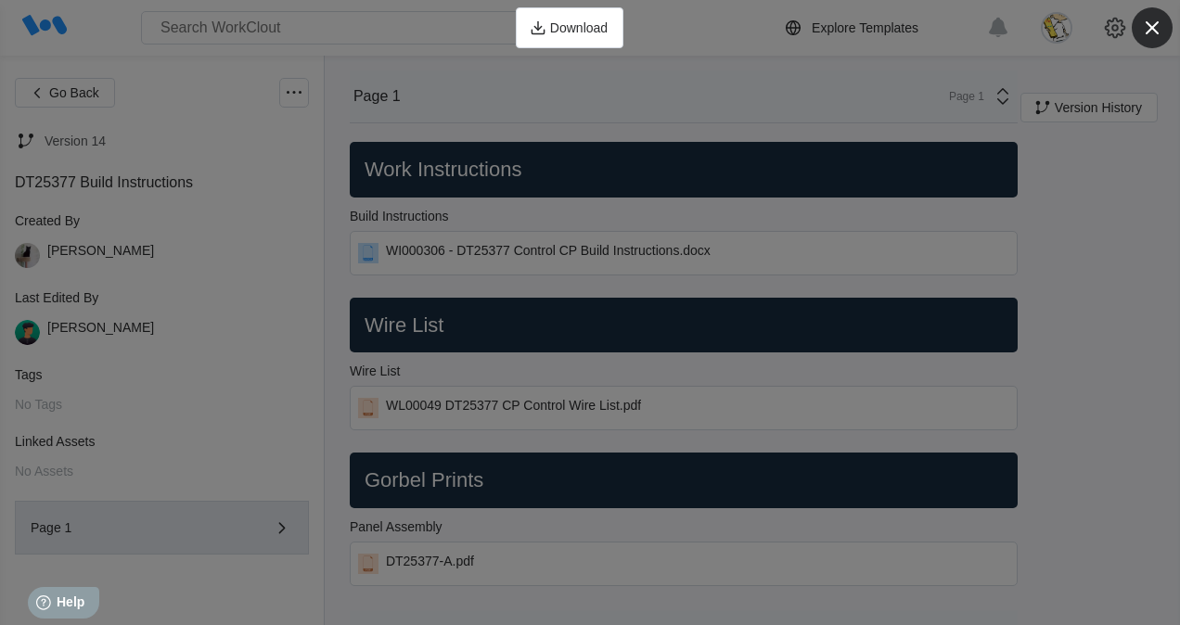
click at [1156, 13] on button "button" at bounding box center [1151, 27] width 41 height 41
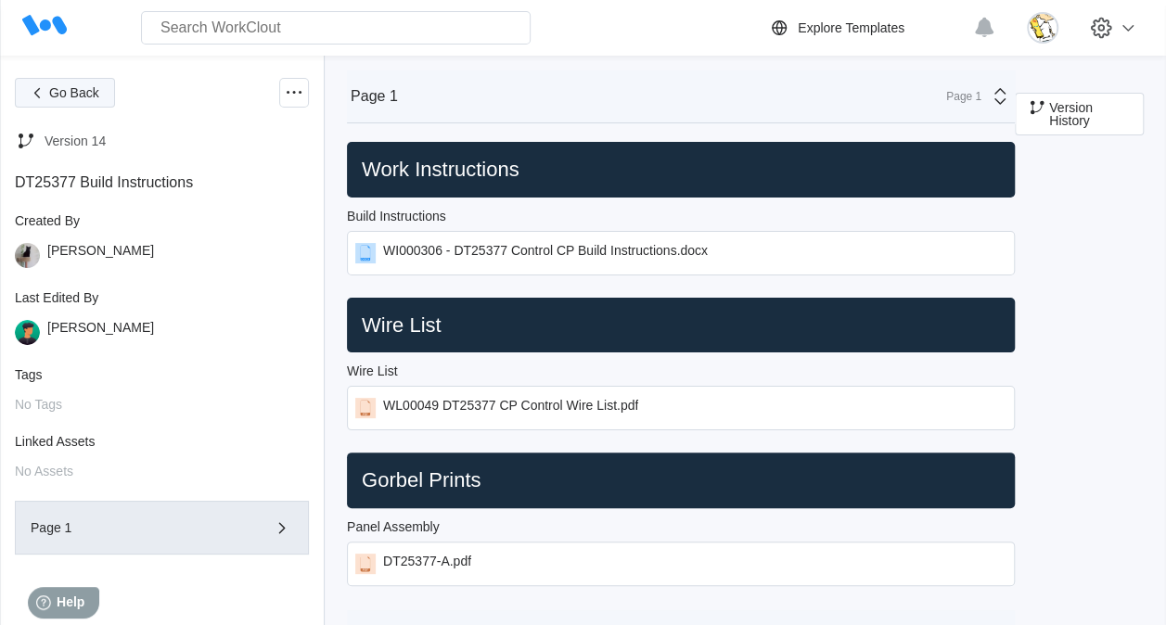
click at [57, 93] on span "Go Back" at bounding box center [74, 92] width 50 height 13
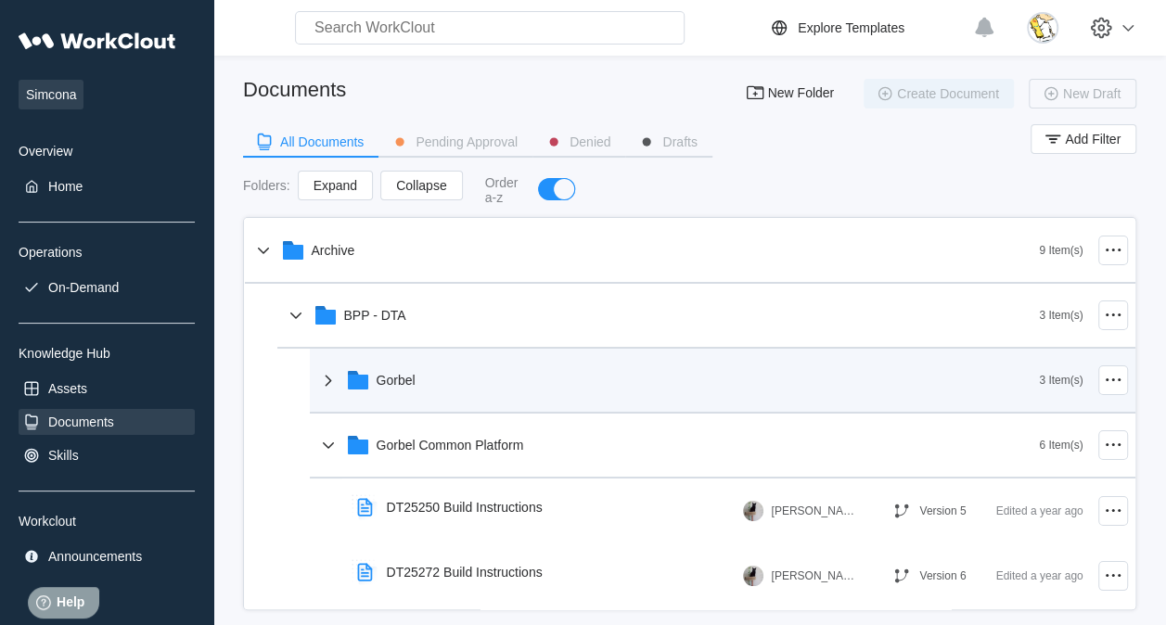
drag, startPoint x: 423, startPoint y: 361, endPoint x: 425, endPoint y: 370, distance: 9.5
click at [425, 361] on div "Gorbel" at bounding box center [678, 380] width 722 height 48
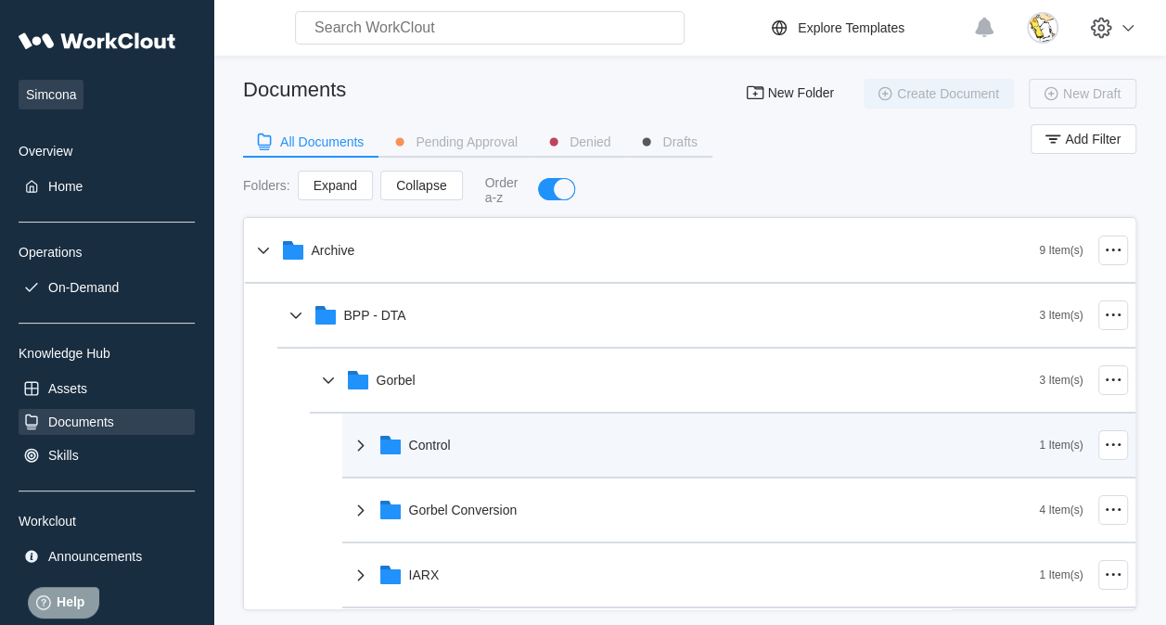
scroll to position [93, 0]
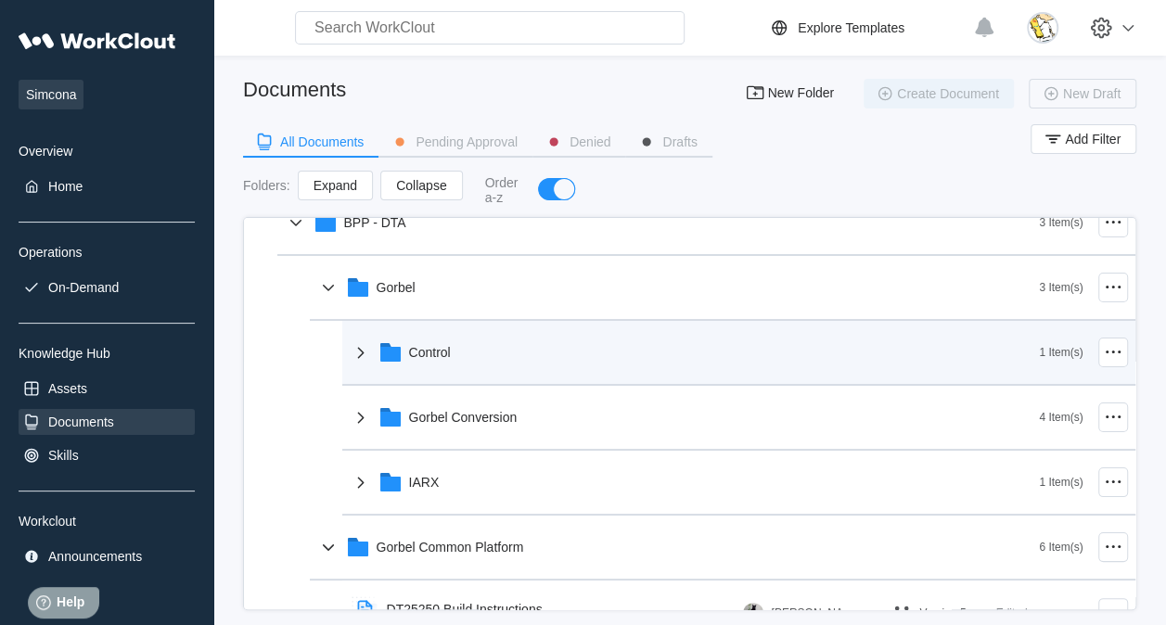
click at [510, 355] on div "Control" at bounding box center [695, 352] width 690 height 48
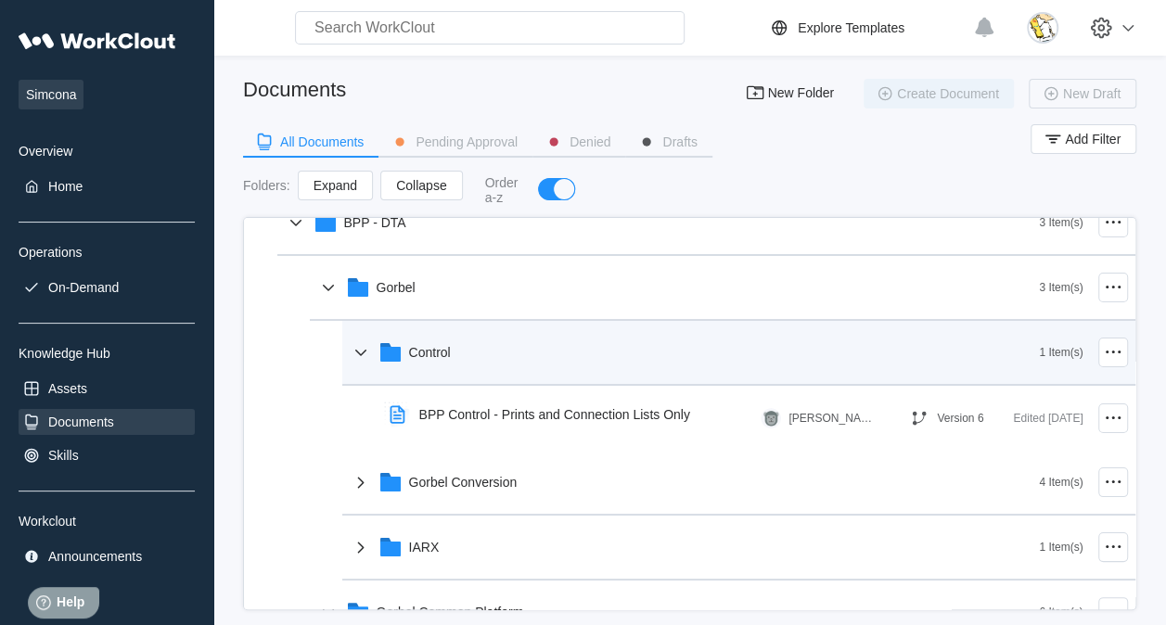
click at [447, 351] on div "Control" at bounding box center [430, 352] width 42 height 15
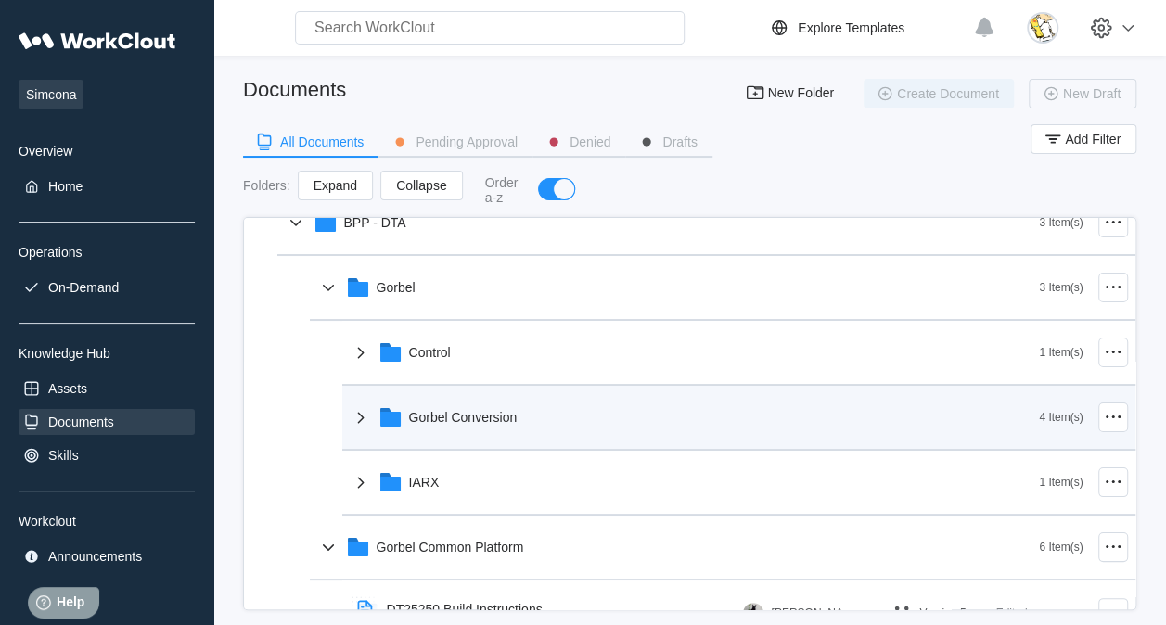
click at [513, 418] on div "Gorbel Conversion" at bounding box center [463, 417] width 109 height 15
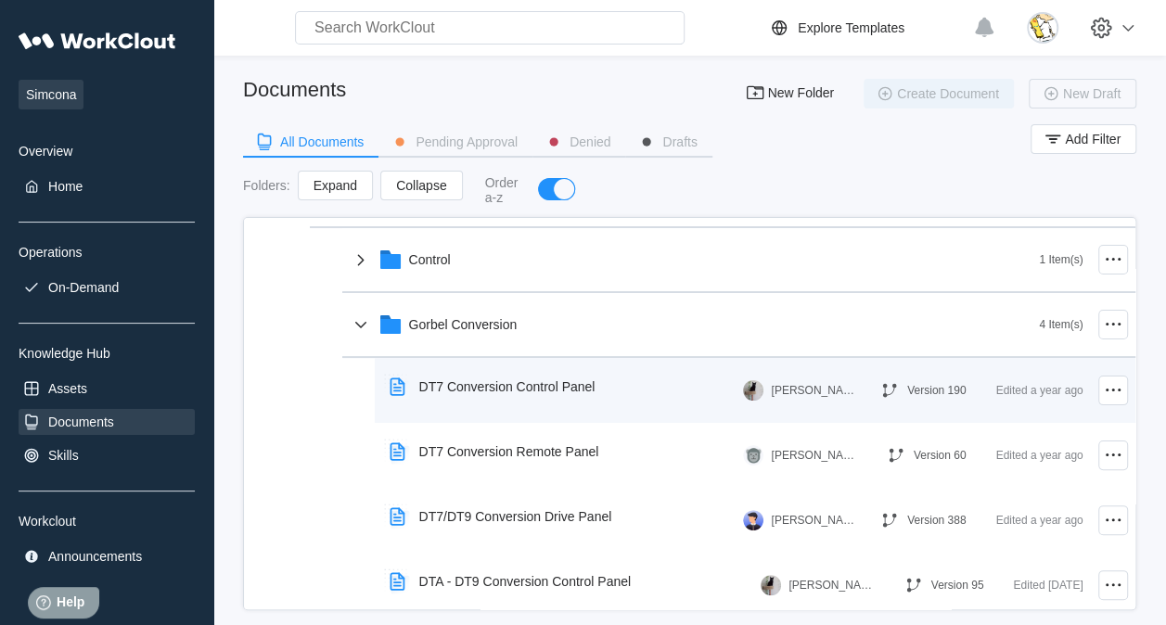
scroll to position [278, 0]
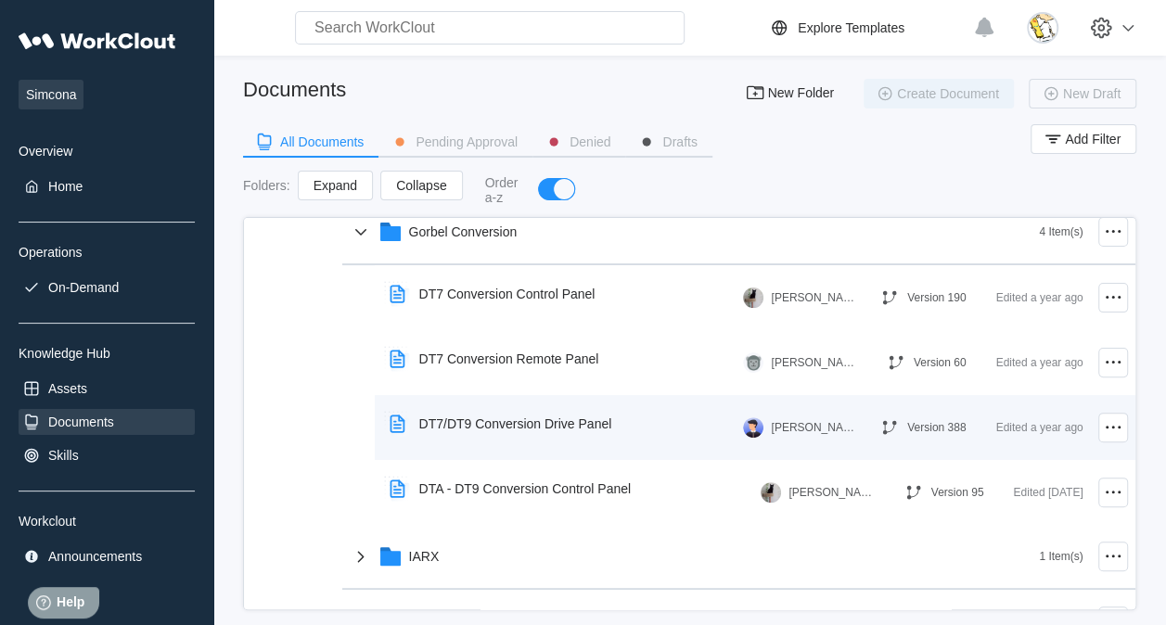
click at [557, 424] on div "DT7/DT9 Conversion Drive Panel" at bounding box center [515, 423] width 193 height 15
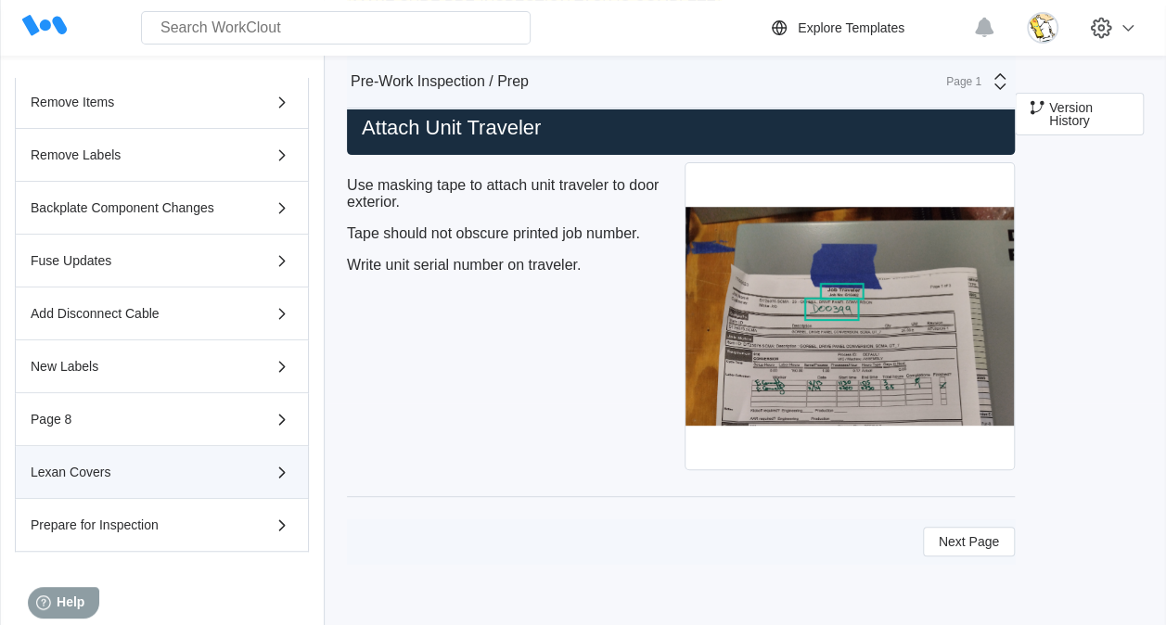
scroll to position [484, 0]
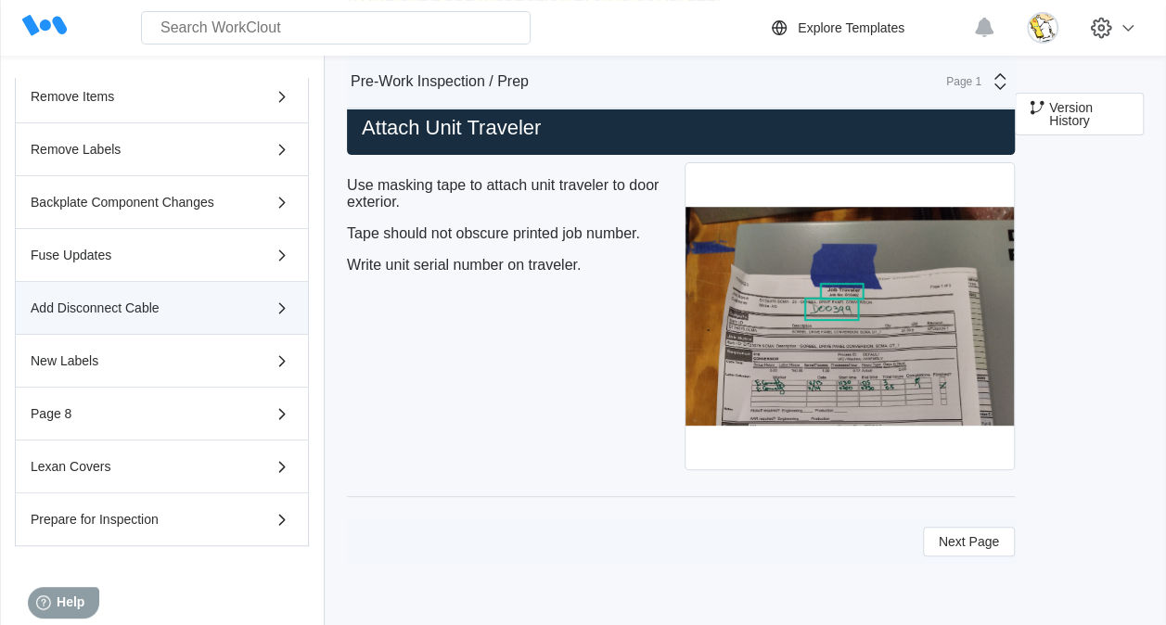
click at [191, 313] on div "Add Disconnect Cable" at bounding box center [162, 308] width 262 height 22
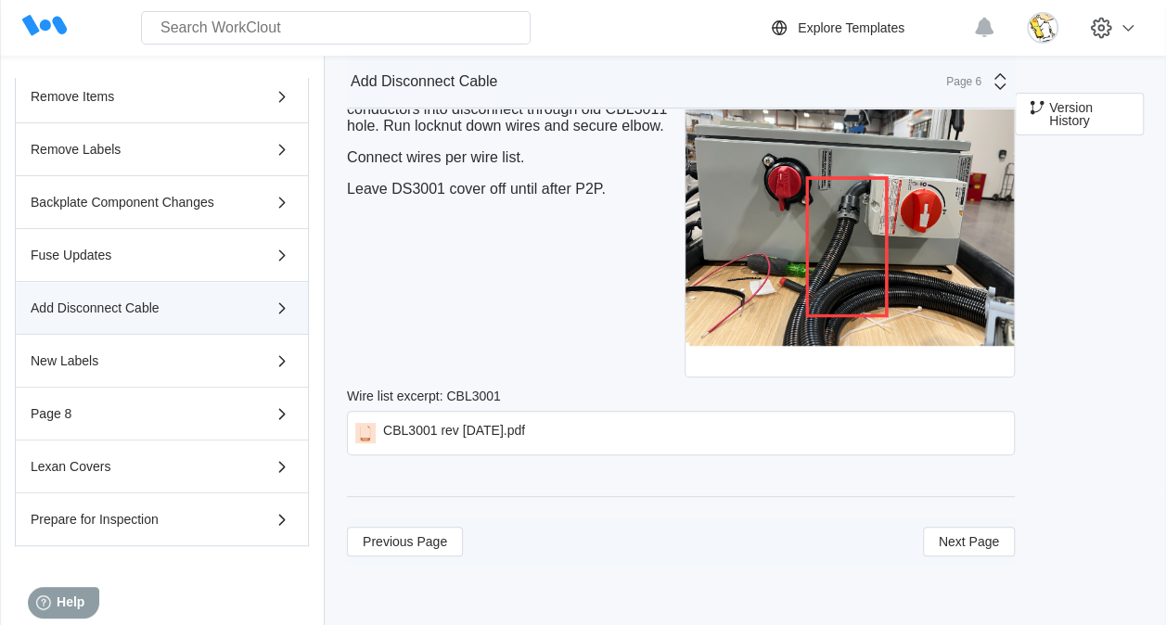
scroll to position [132, 0]
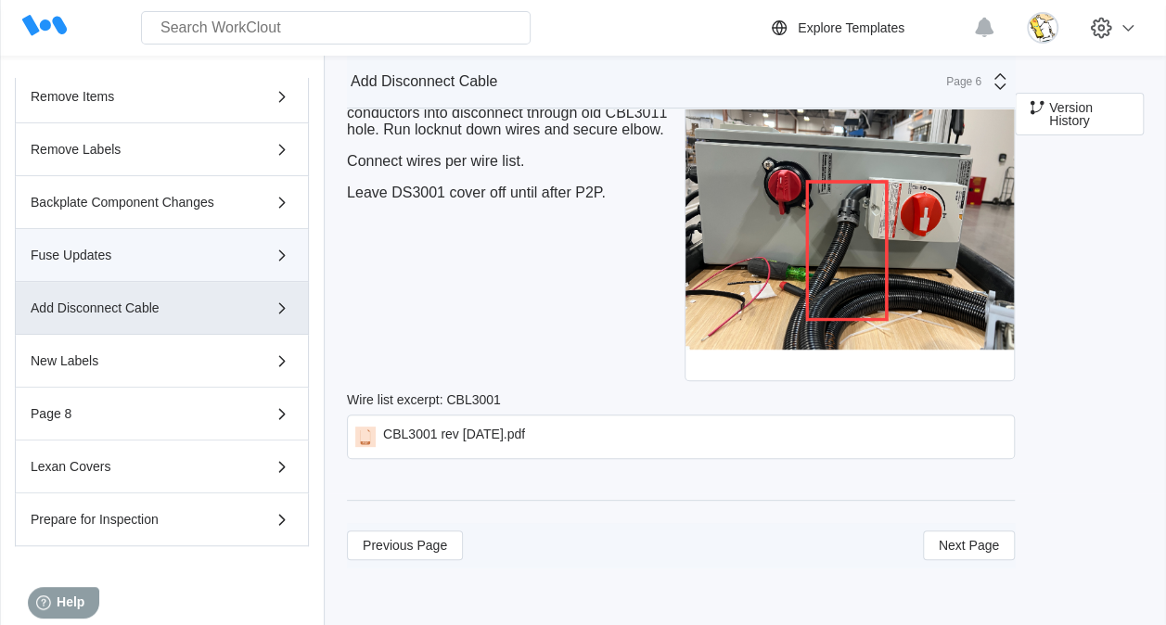
click at [160, 240] on button "Fuse Updates" at bounding box center [162, 255] width 294 height 53
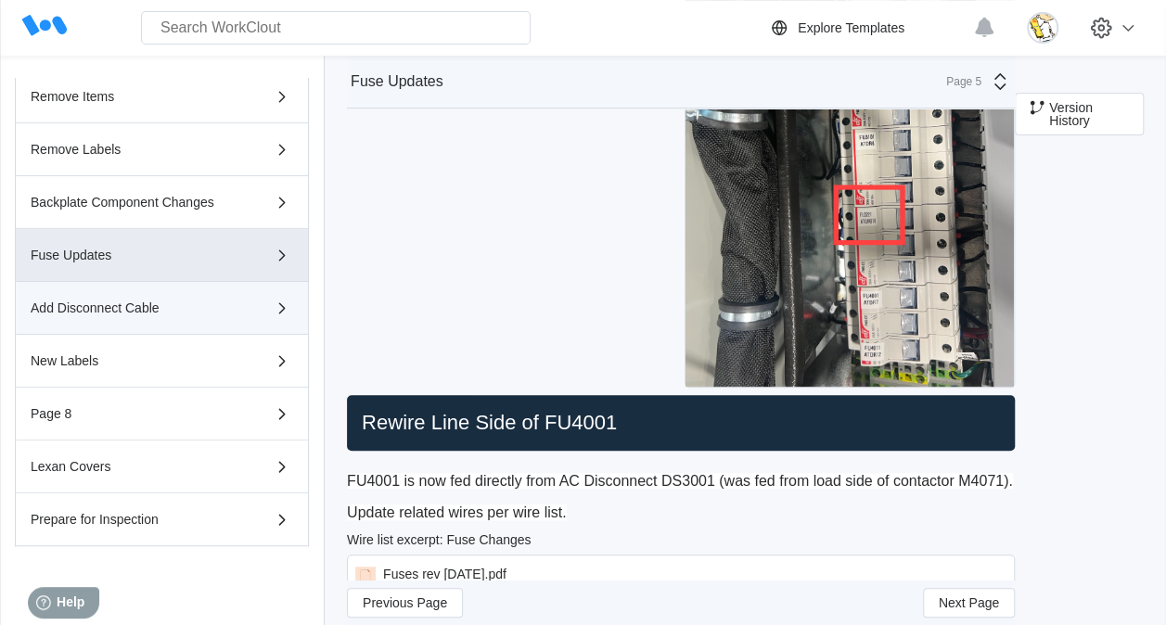
scroll to position [399, 0]
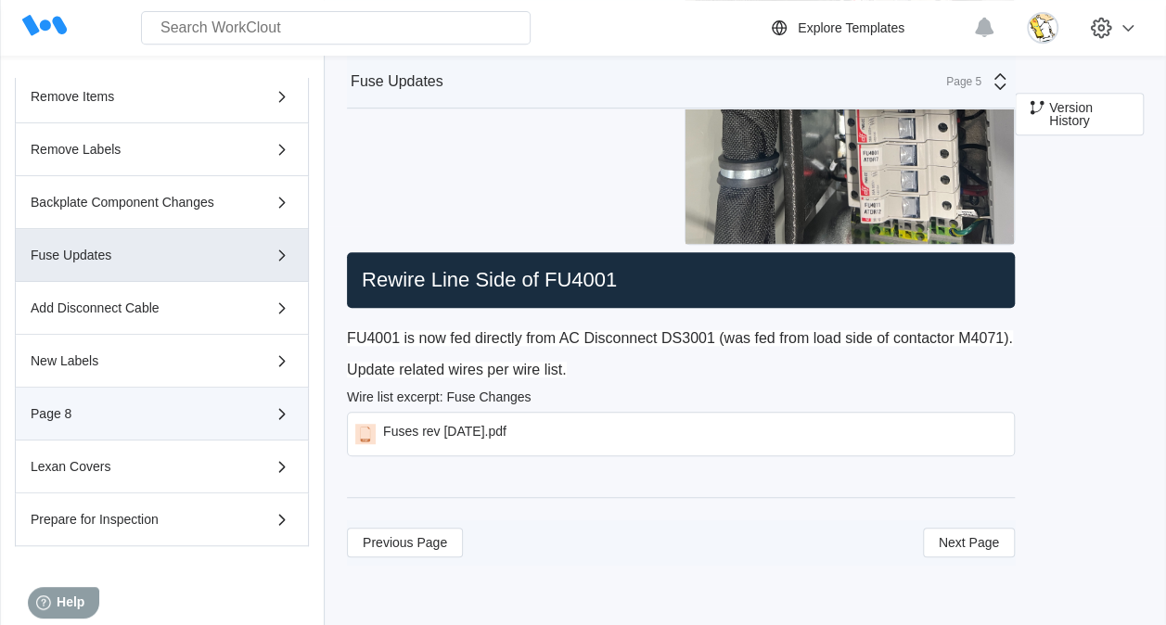
click at [189, 407] on div "Page 8" at bounding box center [136, 413] width 210 height 13
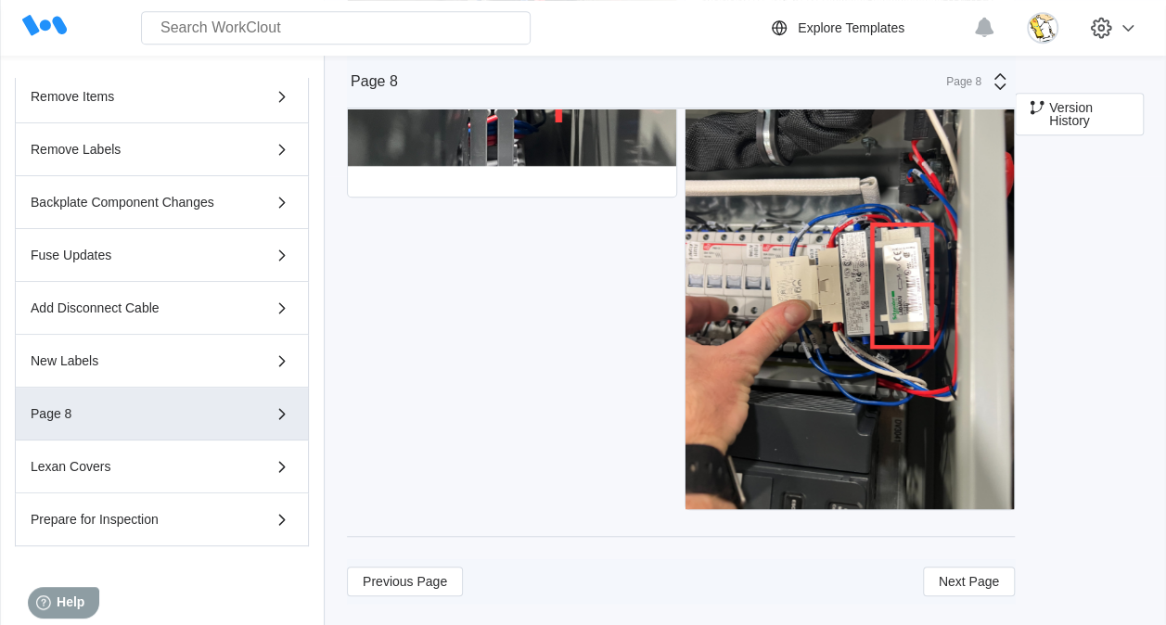
scroll to position [487, 0]
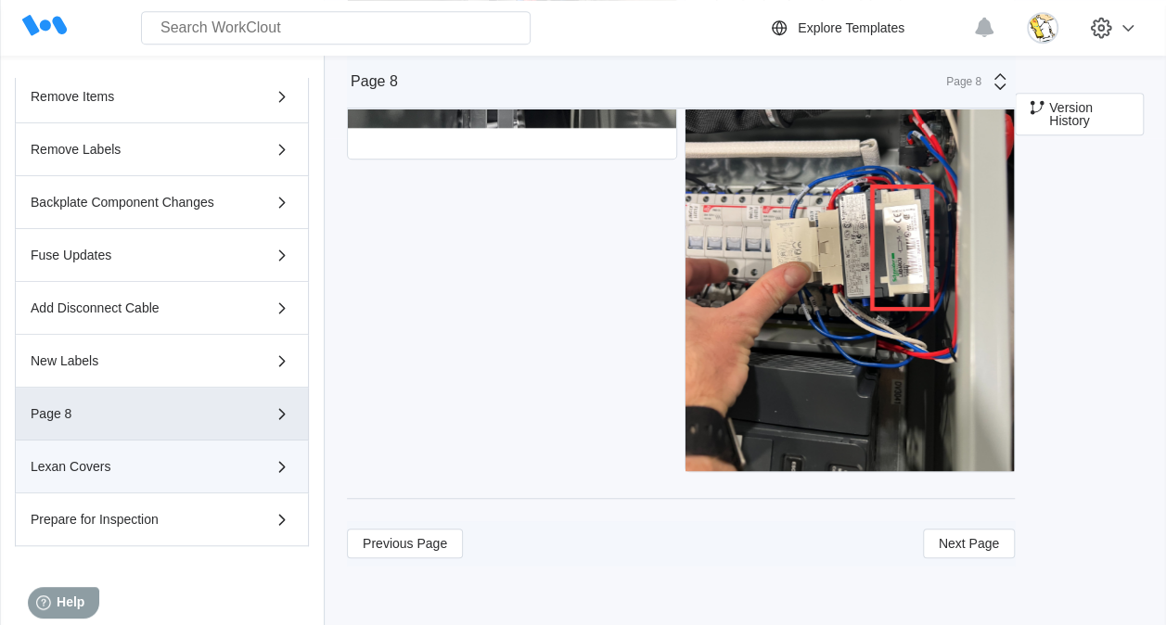
click at [132, 482] on button "Lexan Covers" at bounding box center [162, 467] width 294 height 53
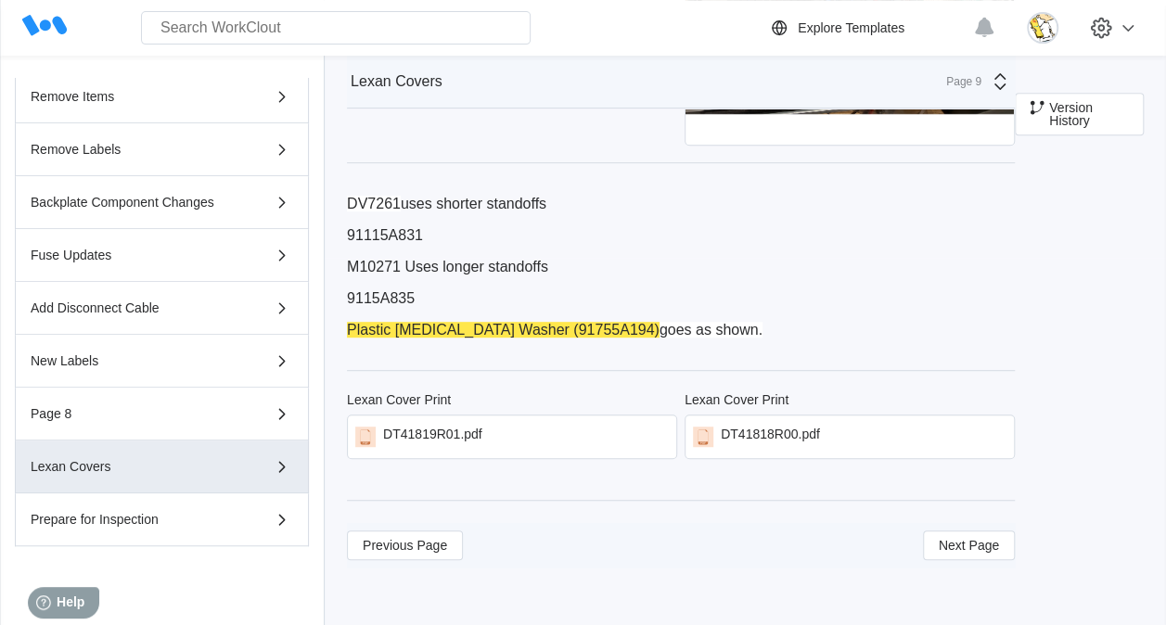
scroll to position [371, 0]
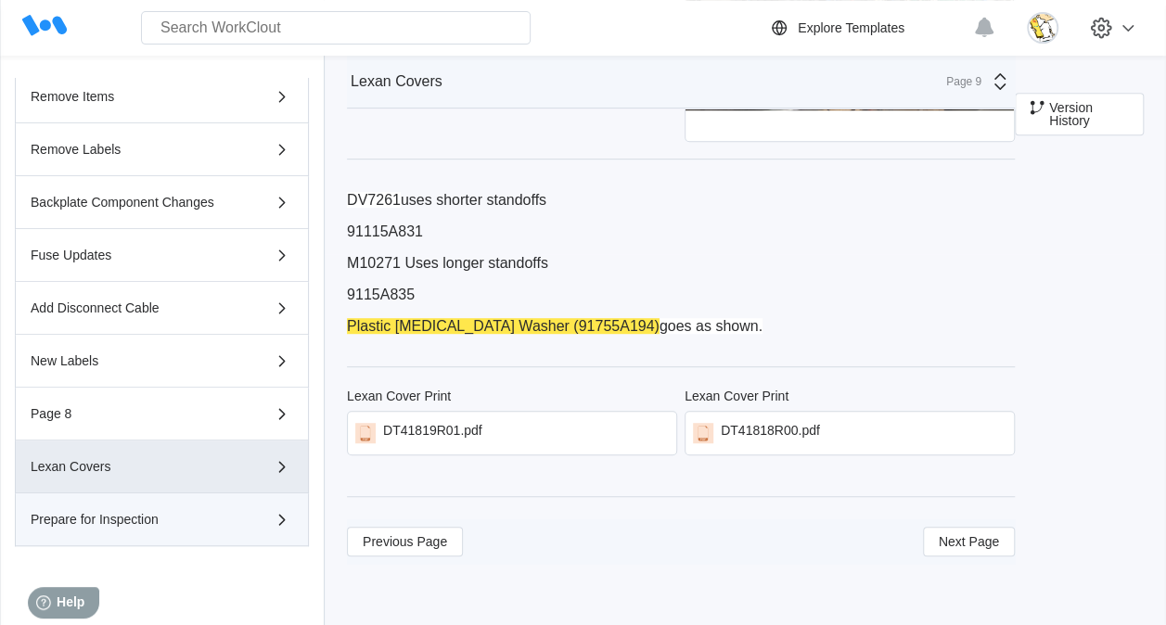
click at [132, 521] on div "Prepare for Inspection" at bounding box center [136, 519] width 210 height 13
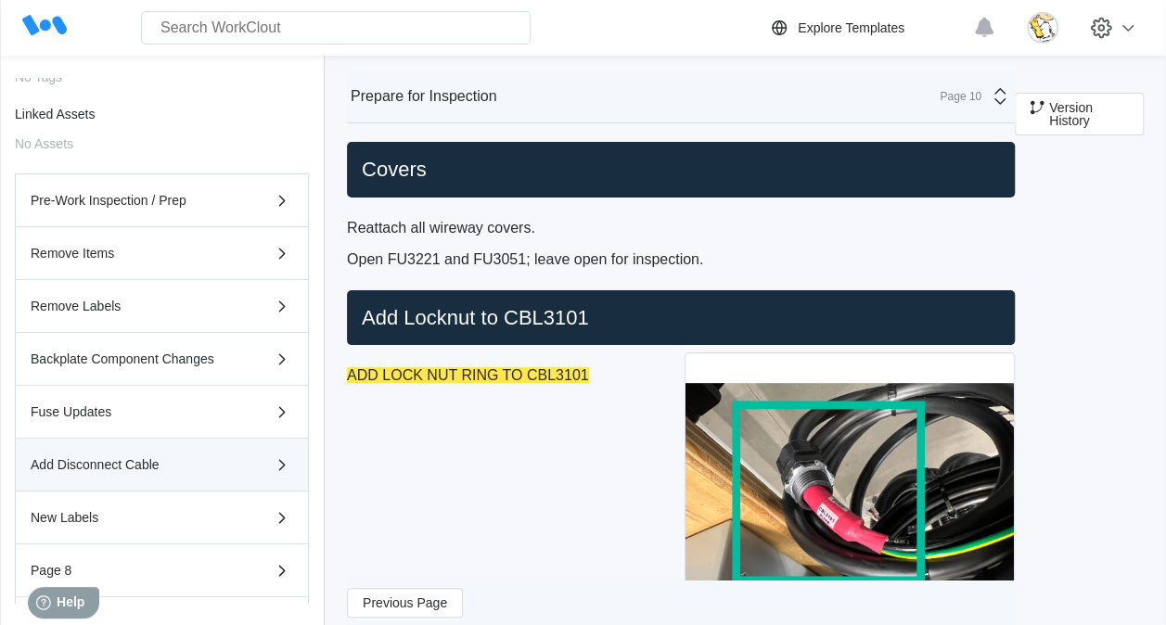
scroll to position [299, 0]
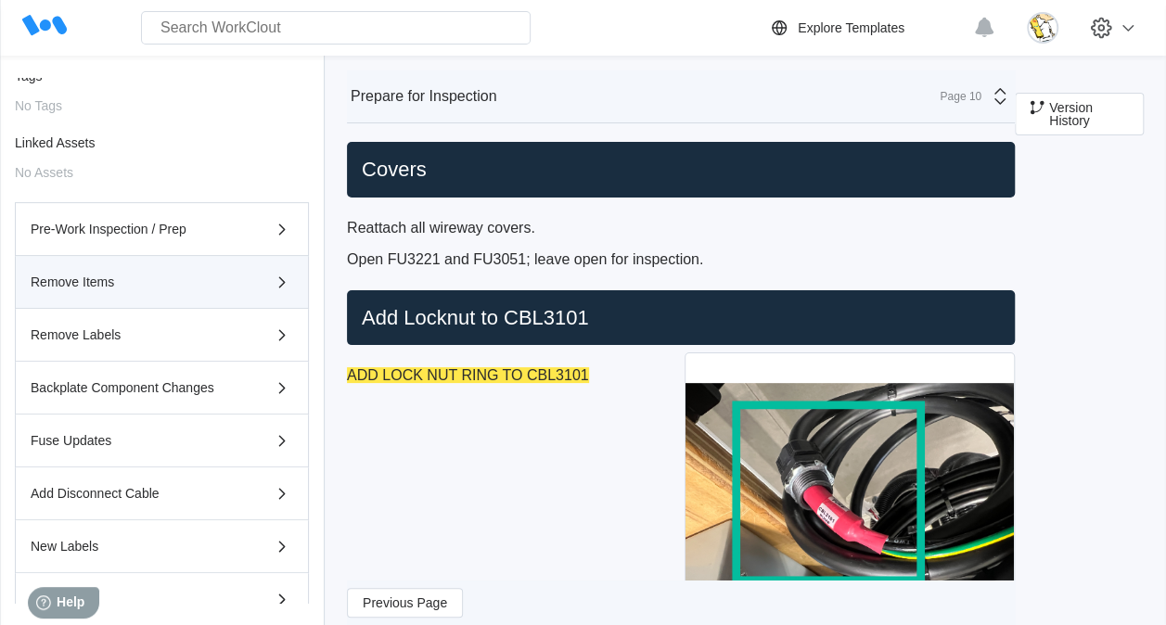
click at [209, 280] on div "Remove Items" at bounding box center [136, 281] width 210 height 13
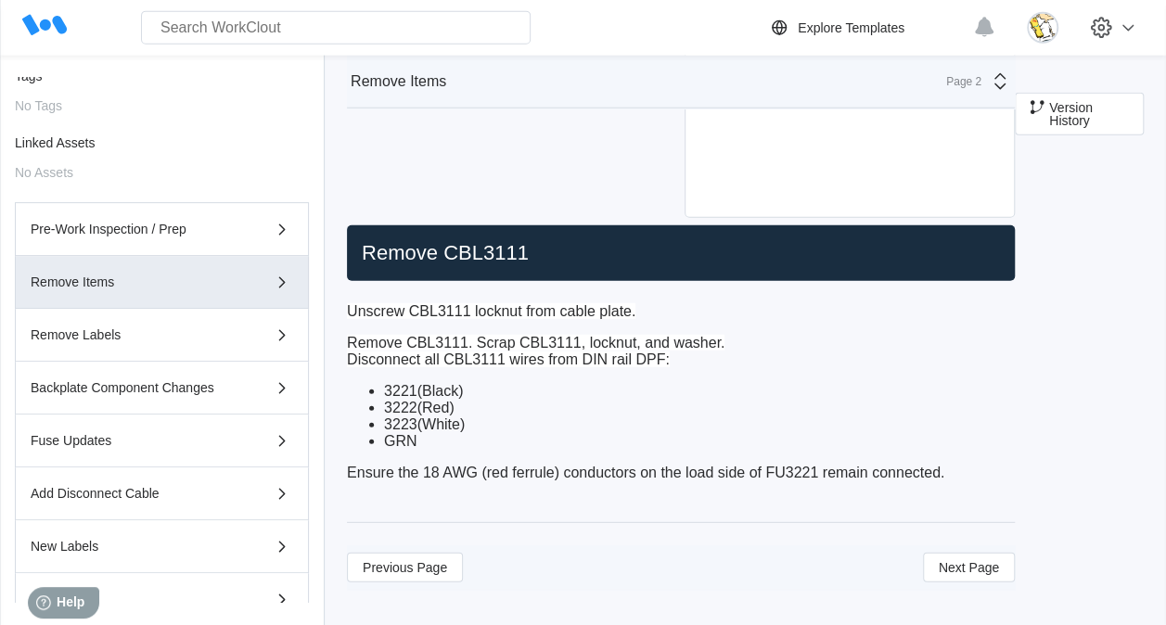
scroll to position [2298, 0]
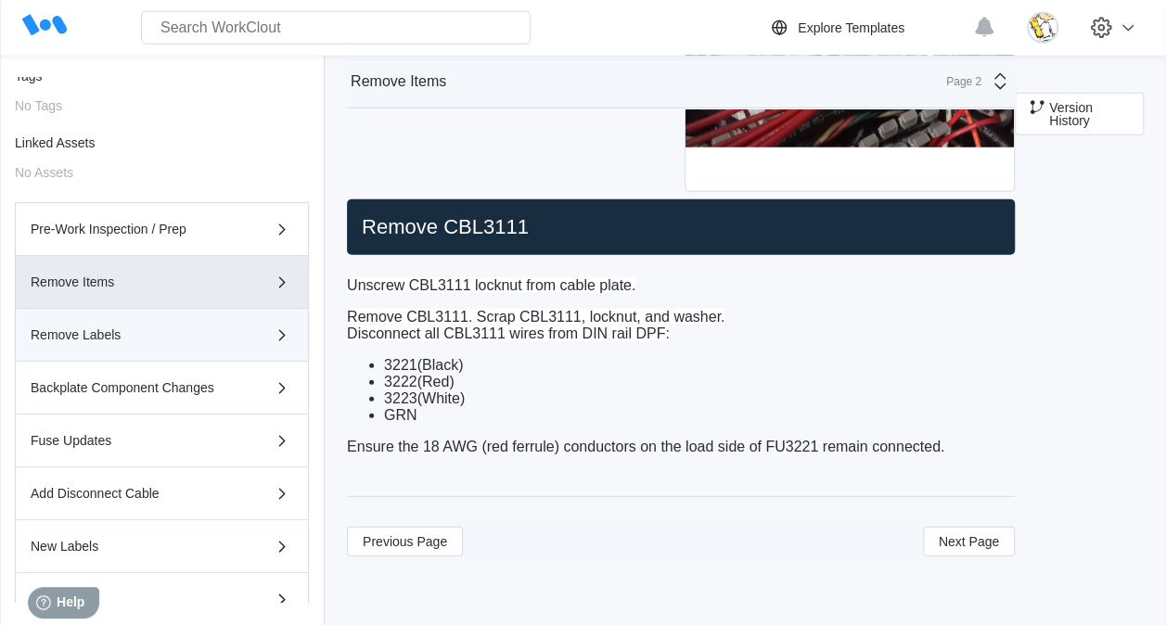
click at [153, 311] on button "Remove Labels" at bounding box center [162, 335] width 294 height 53
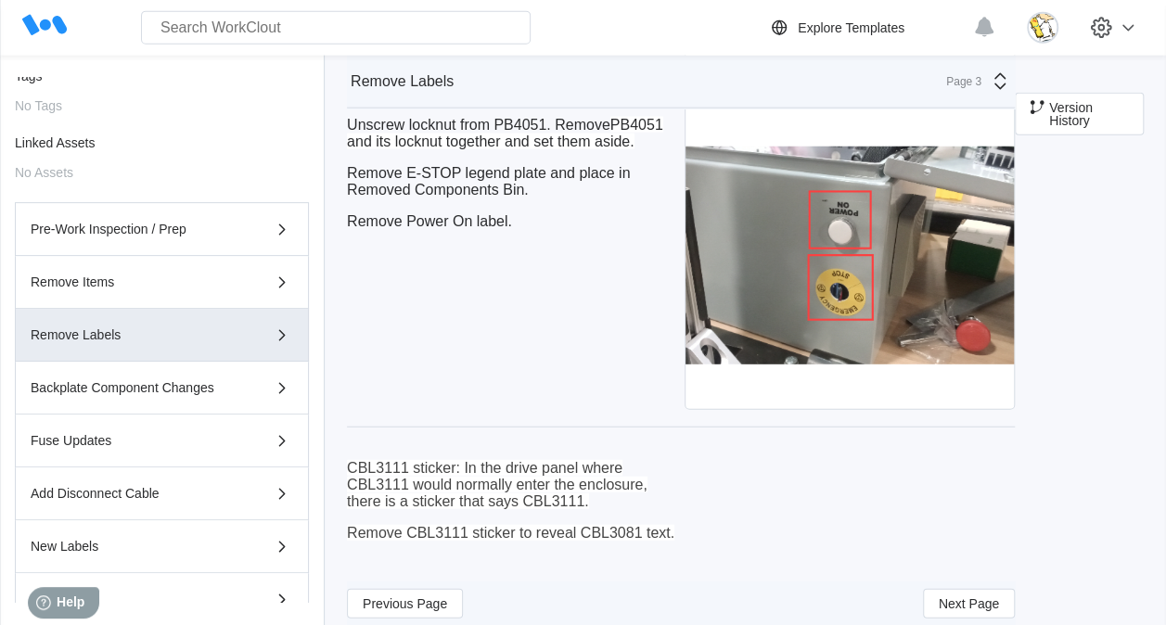
scroll to position [2267, 0]
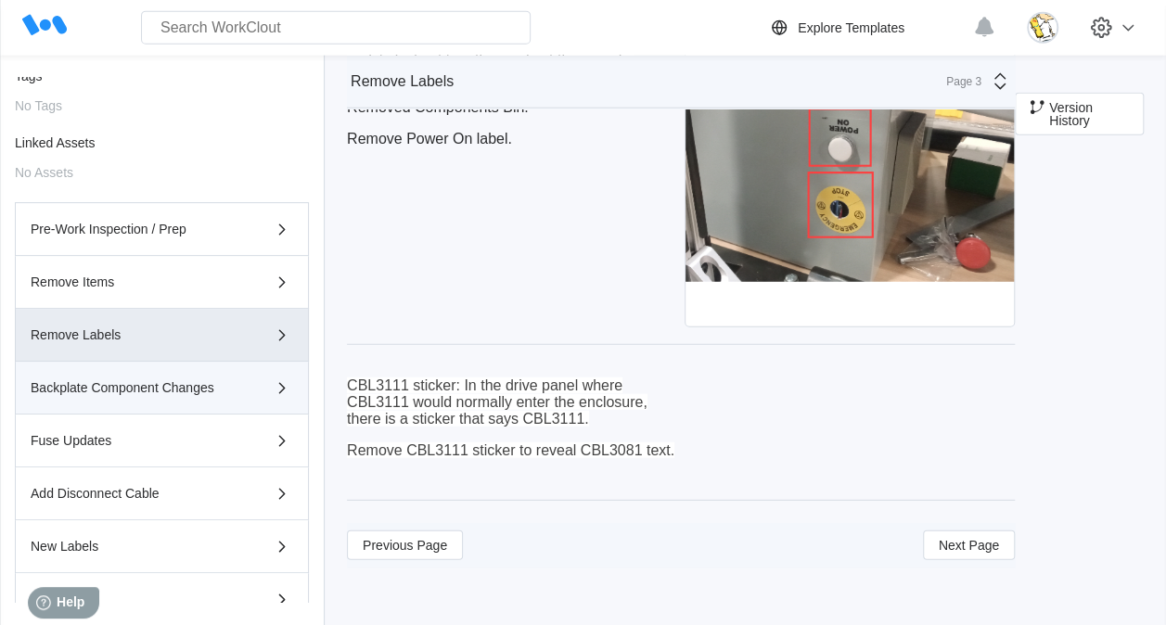
click at [128, 397] on button "Backplate Component Changes" at bounding box center [162, 388] width 294 height 53
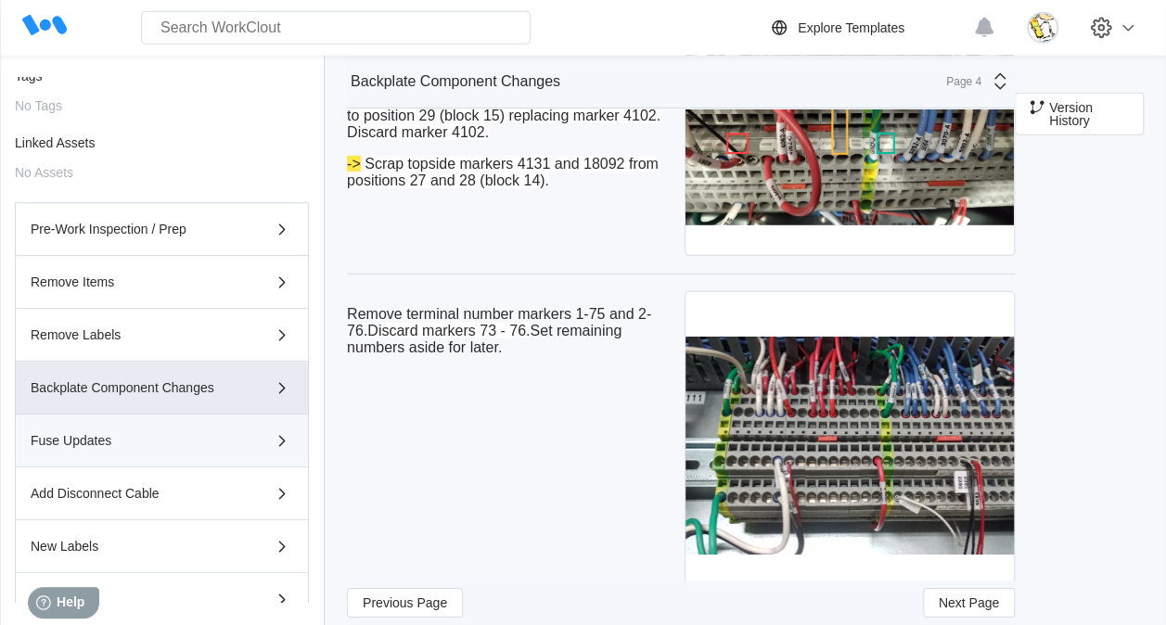
drag, startPoint x: 216, startPoint y: 438, endPoint x: 282, endPoint y: 424, distance: 67.3
click at [217, 439] on div "Fuse Updates" at bounding box center [136, 440] width 210 height 13
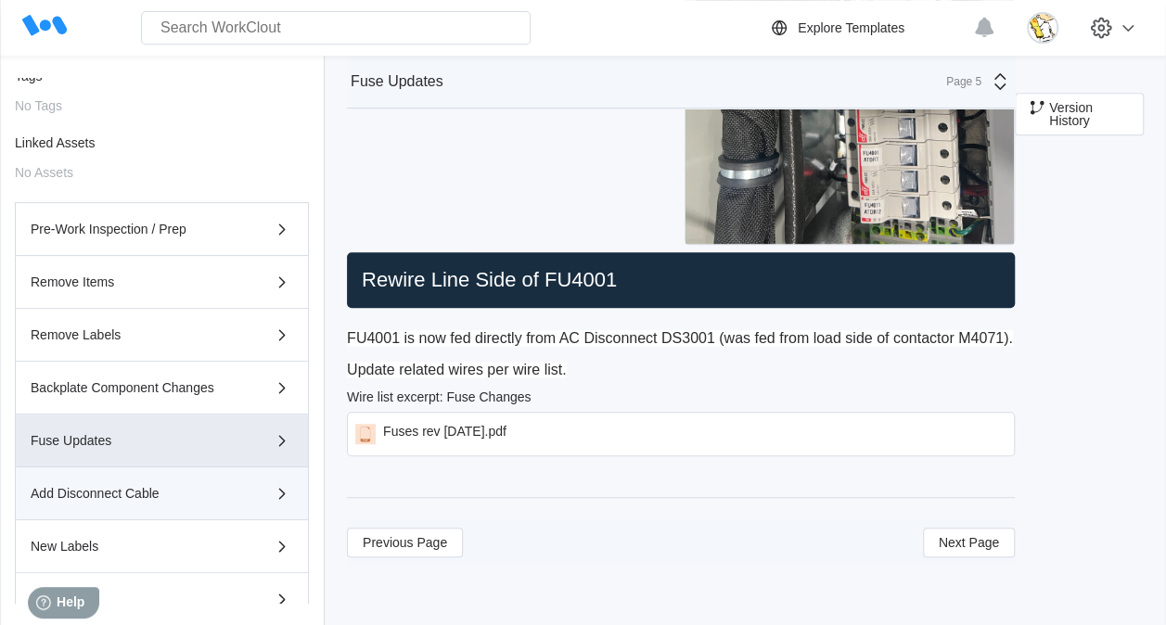
click at [135, 484] on div "Add Disconnect Cable" at bounding box center [162, 493] width 262 height 22
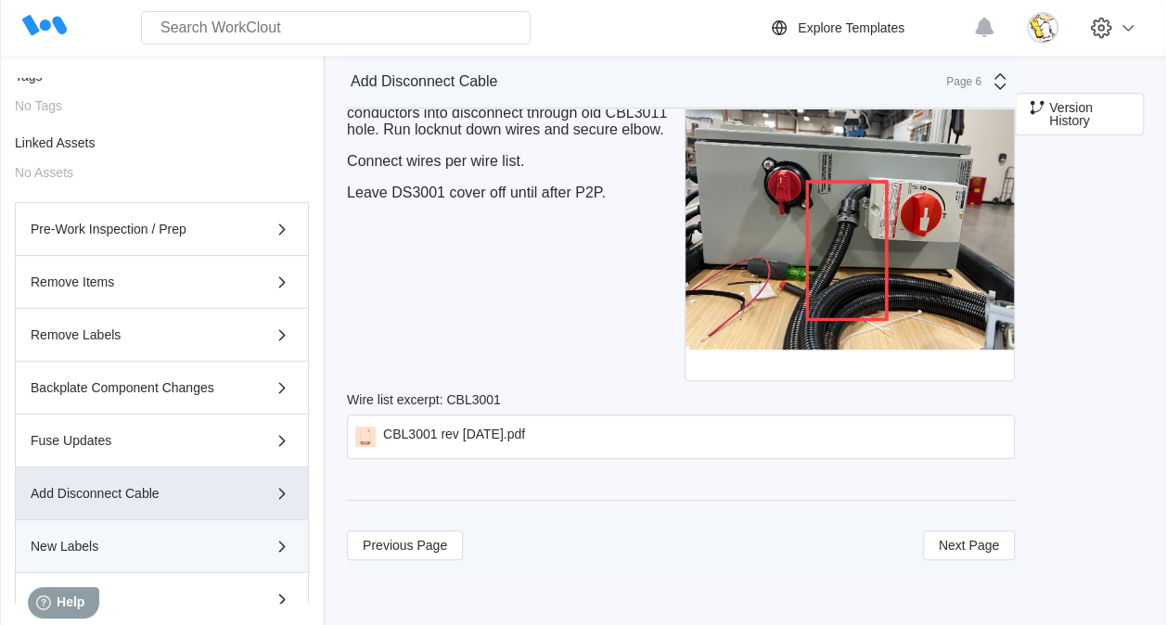
click at [154, 531] on button "New Labels" at bounding box center [162, 546] width 294 height 53
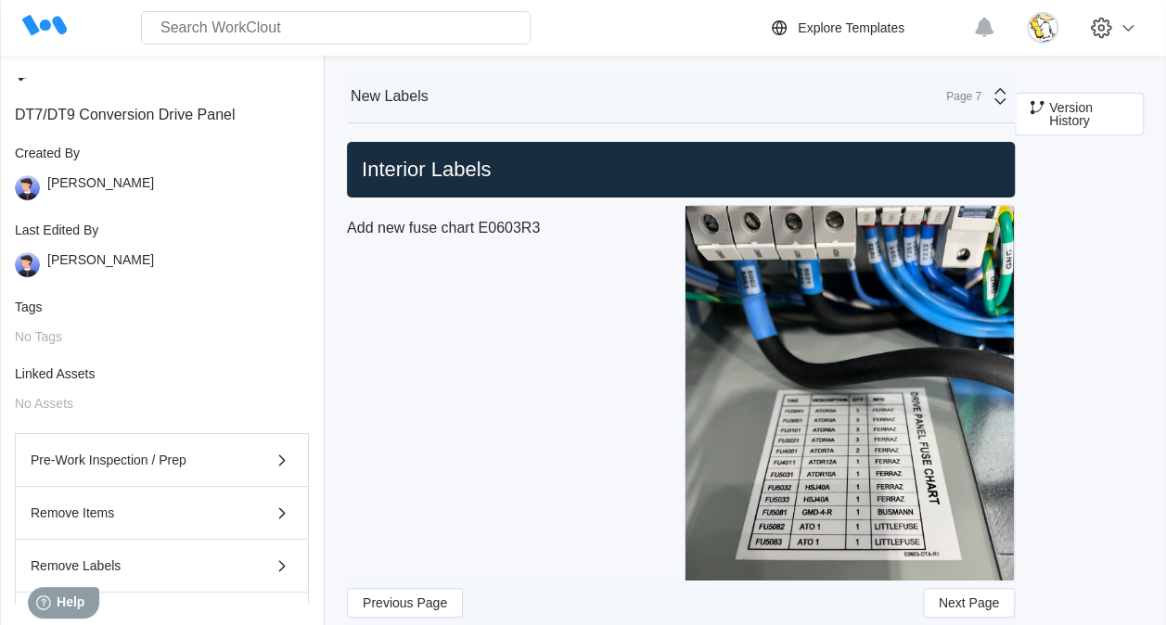
scroll to position [0, 0]
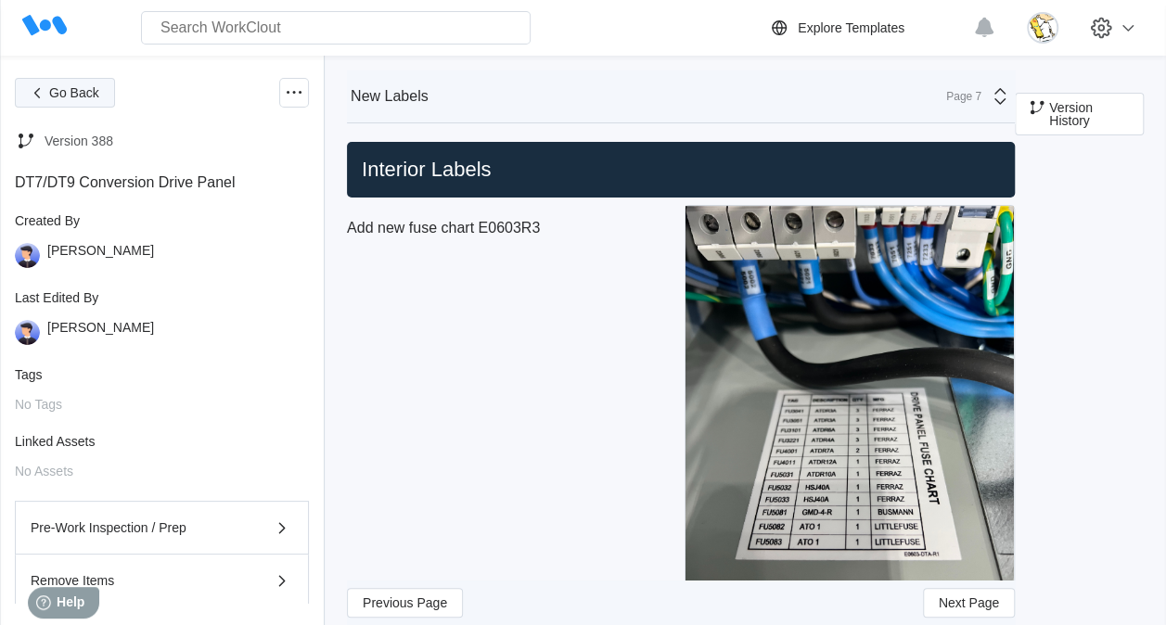
click at [57, 89] on span "Go Back" at bounding box center [74, 92] width 50 height 13
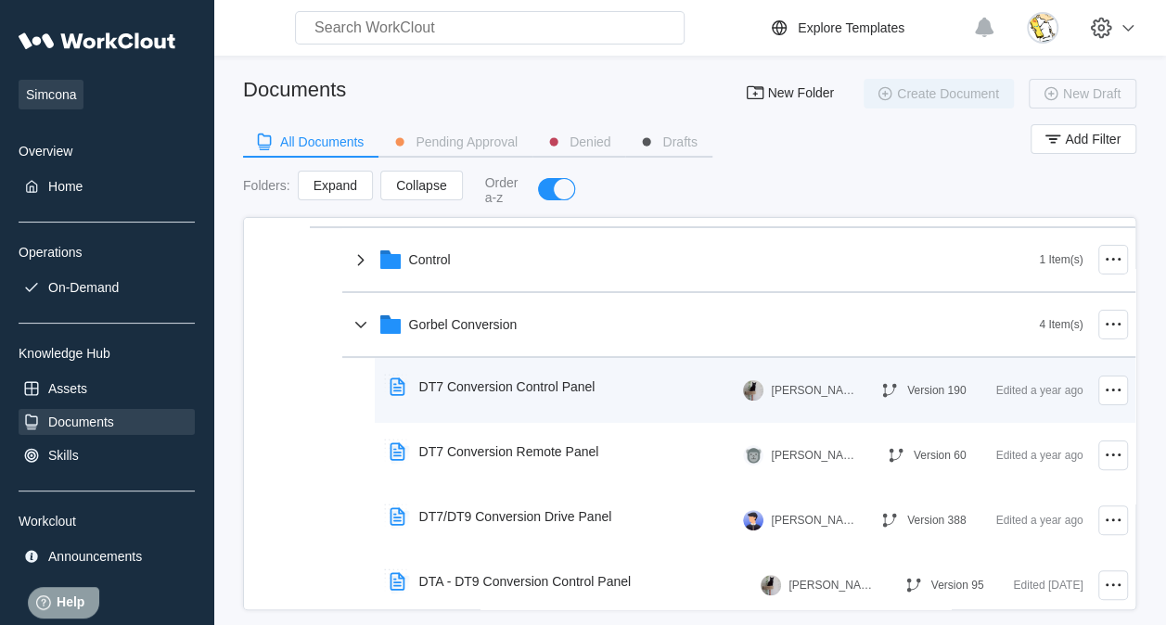
scroll to position [278, 0]
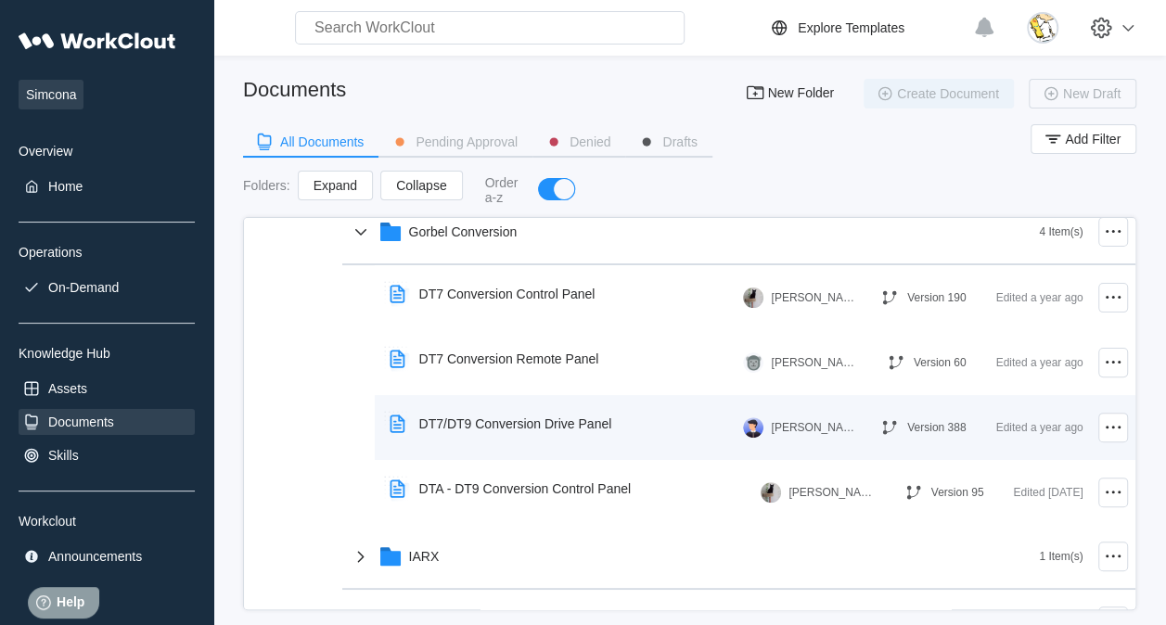
click at [538, 428] on div "DT7/DT9 Conversion Drive Panel" at bounding box center [515, 423] width 193 height 15
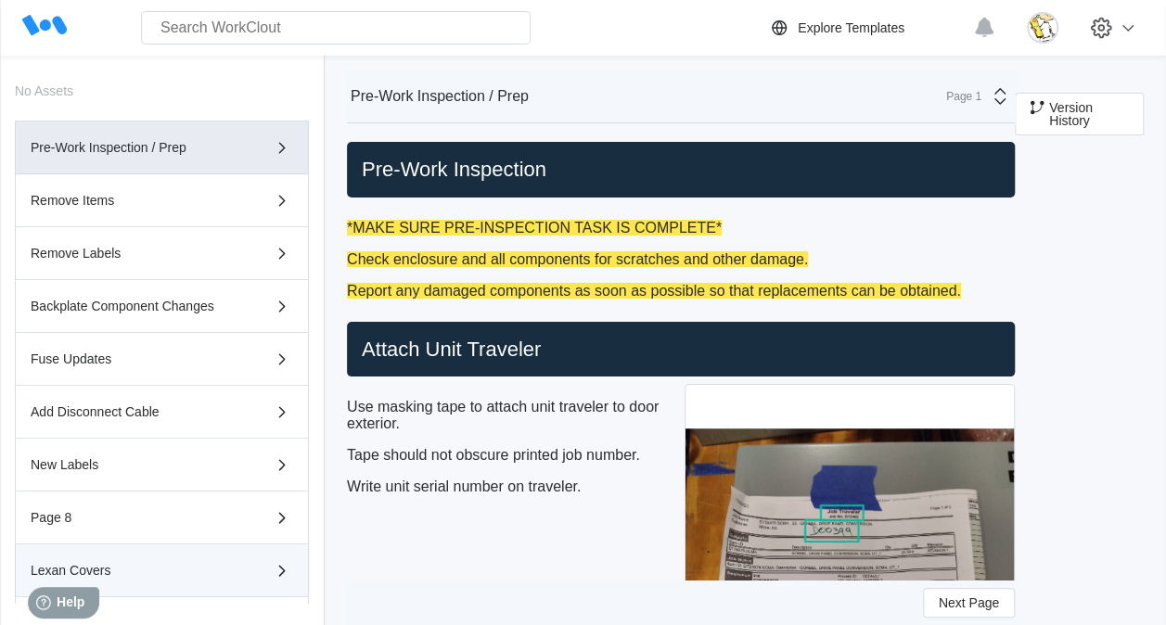
scroll to position [464, 0]
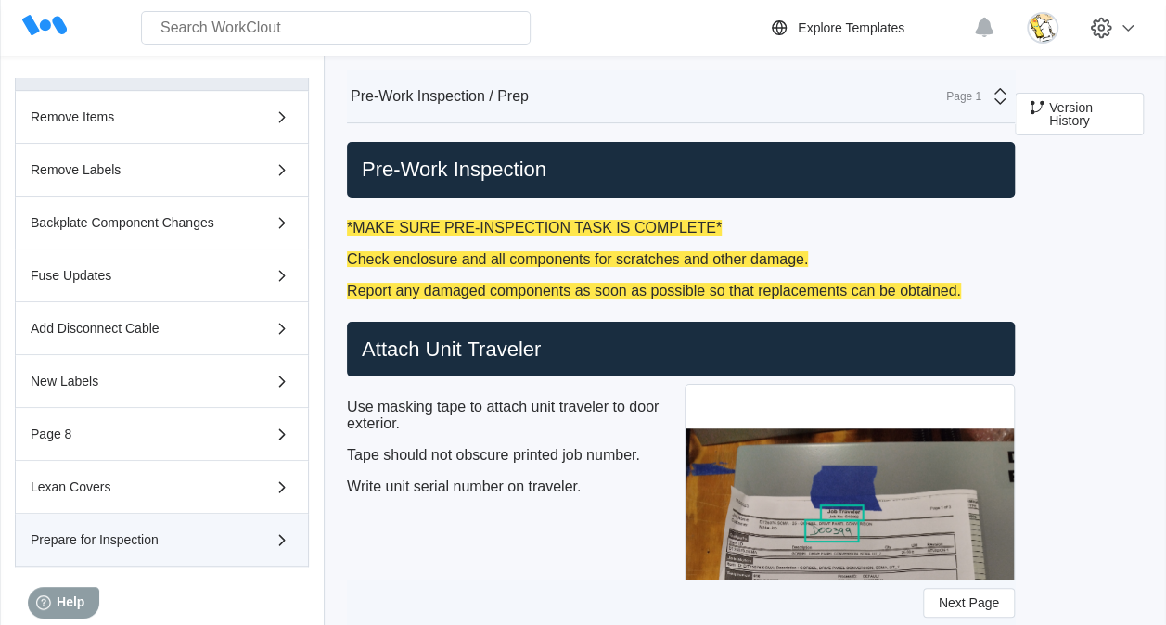
click at [203, 540] on div "Prepare for Inspection" at bounding box center [136, 539] width 210 height 13
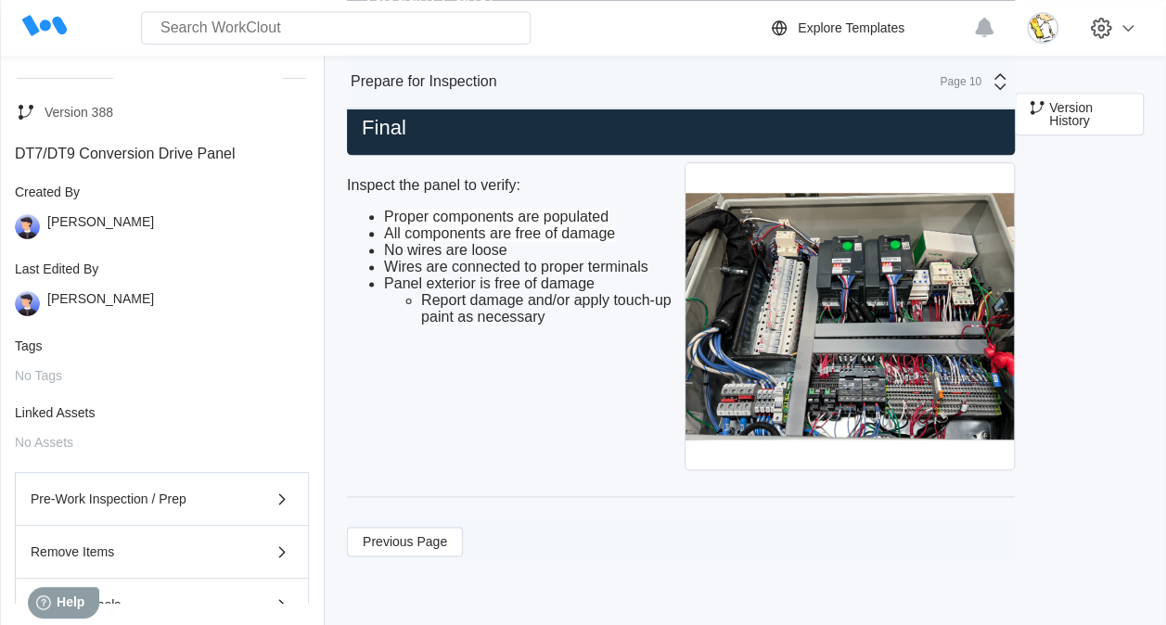
scroll to position [0, 0]
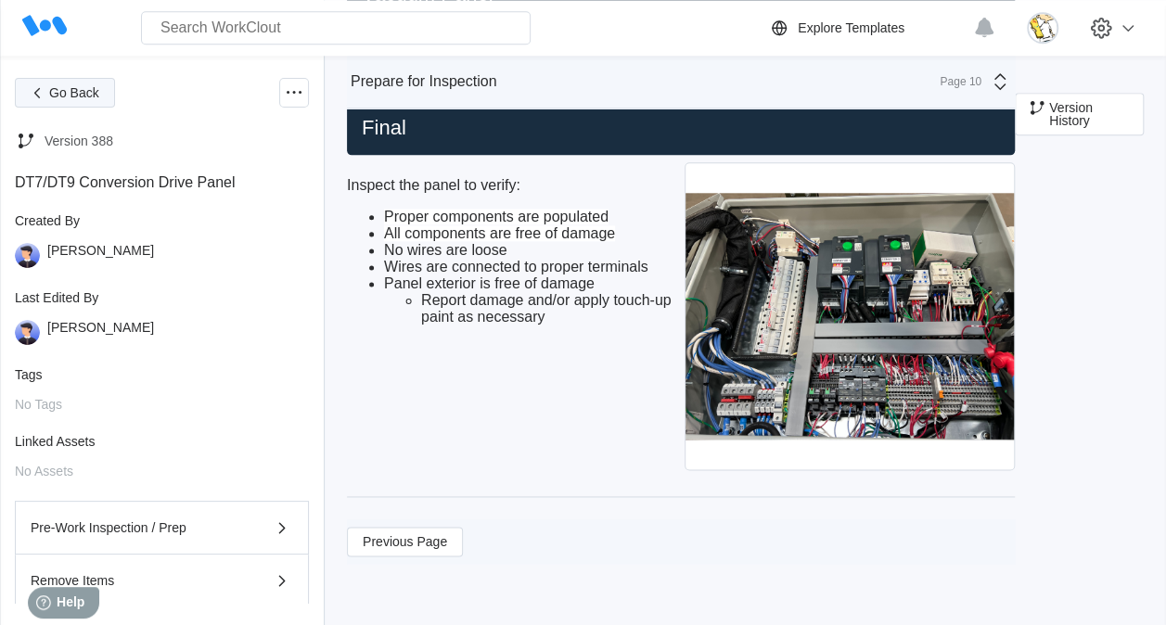
click at [87, 91] on span "Go Back" at bounding box center [74, 92] width 50 height 13
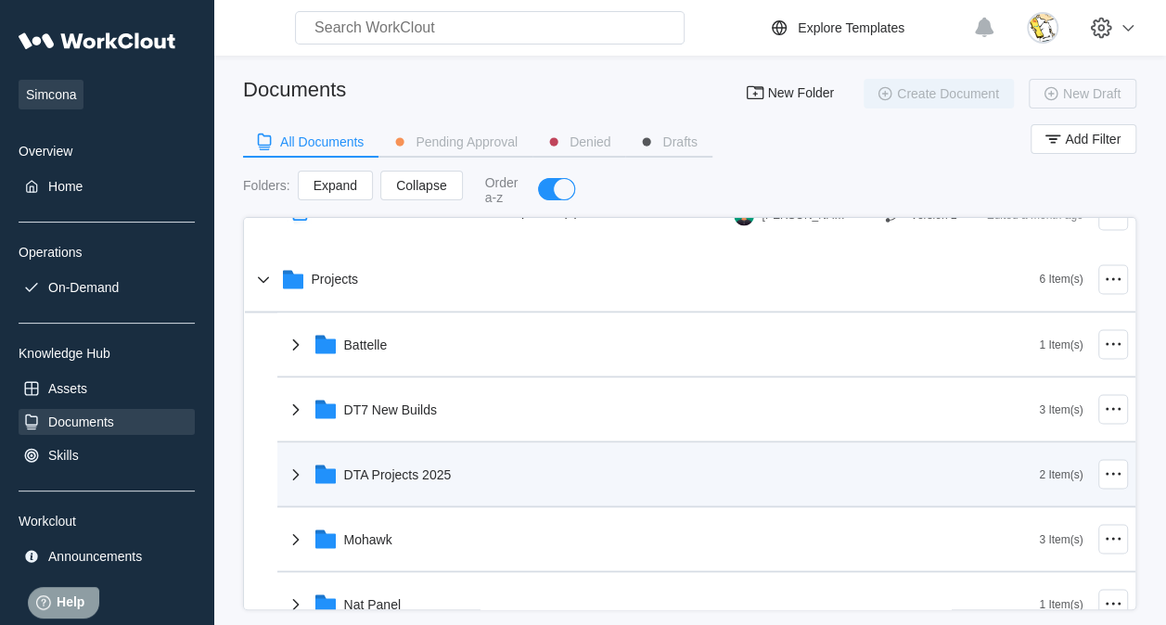
scroll to position [1630, 0]
